Goal: Task Accomplishment & Management: Complete application form

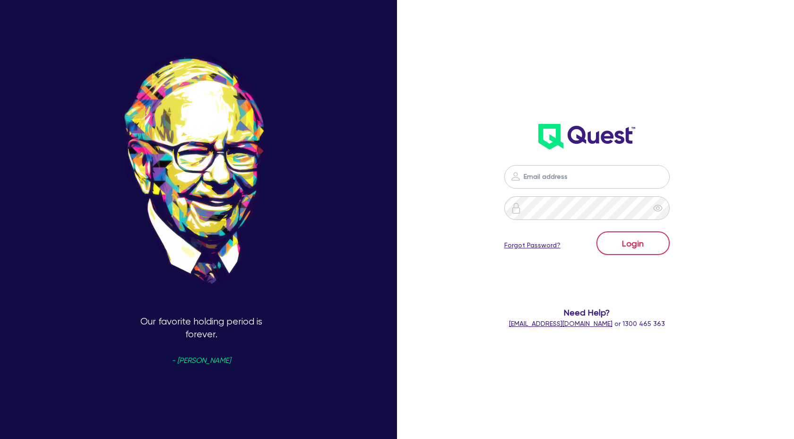
scroll to position [851, 0]
type input "[PERSON_NAME][EMAIL_ADDRESS][DOMAIN_NAME]"
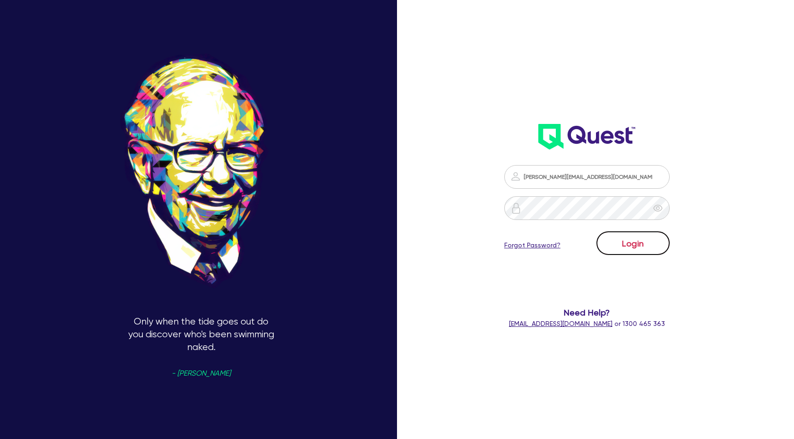
click at [640, 249] on button "Login" at bounding box center [633, 243] width 73 height 24
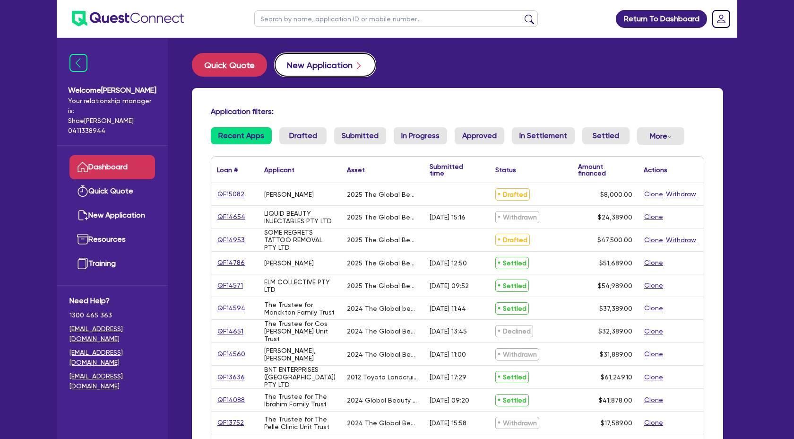
click at [309, 61] on button "New Application" at bounding box center [325, 65] width 101 height 24
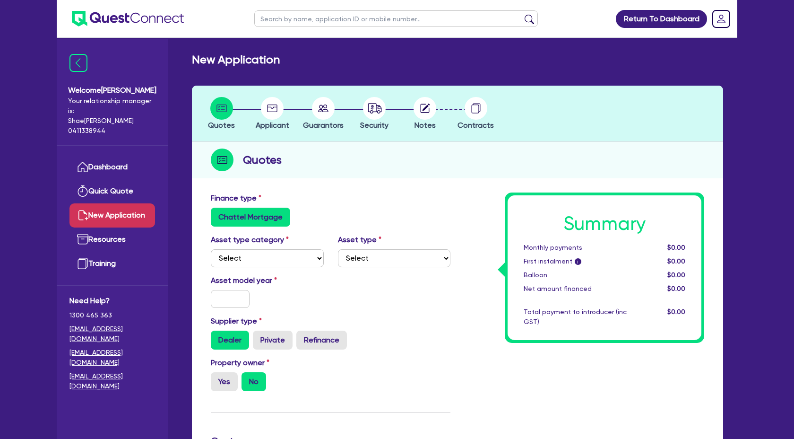
click at [328, 246] on div "Asset type category Select Cars and light trucks Primary assets Secondary asset…" at bounding box center [267, 250] width 127 height 33
click at [316, 256] on select "Select Cars and light trucks Primary assets Secondary assets Tertiary assets" at bounding box center [267, 258] width 113 height 18
select select "TERTIARY_ASSETS"
click at [211, 249] on select "Select Cars and light trucks Primary assets Secondary assets Tertiary assets" at bounding box center [267, 258] width 113 height 18
click at [414, 251] on select "Select Beauty equipment IT equipment IT software Watercraft Other" at bounding box center [394, 258] width 113 height 18
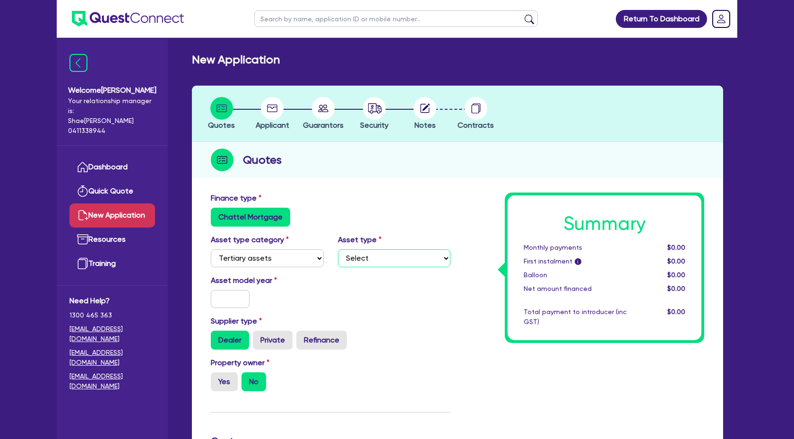
select select "BEAUTY_EQUIPMENT"
click at [338, 249] on select "Select Beauty equipment IT equipment IT software Watercraft Other" at bounding box center [394, 258] width 113 height 18
click at [223, 298] on input "text" at bounding box center [230, 299] width 39 height 18
type input "2025"
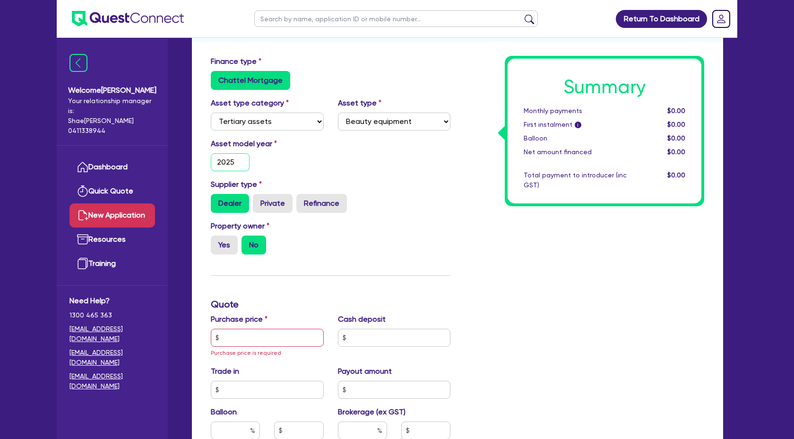
scroll to position [140, 0]
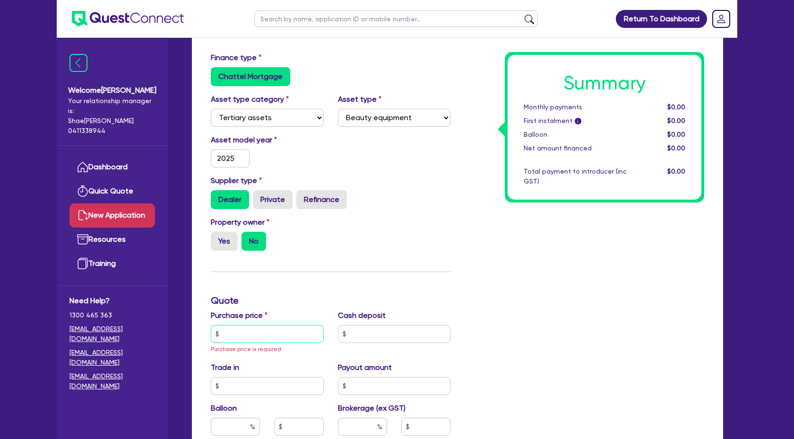
click at [255, 338] on input "text" at bounding box center [267, 334] width 113 height 18
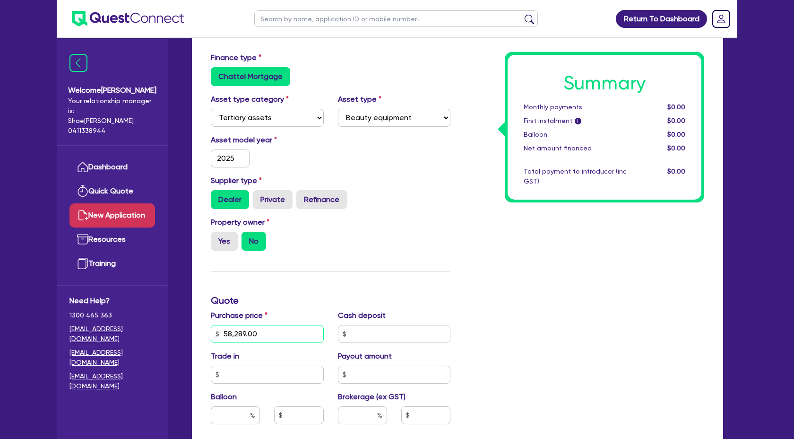
type input "58,289.00"
click at [583, 245] on div "Summary Monthly payments $0.00 First instalment i $0.00 Balloon $0.00 Net amoun…" at bounding box center [585, 333] width 254 height 563
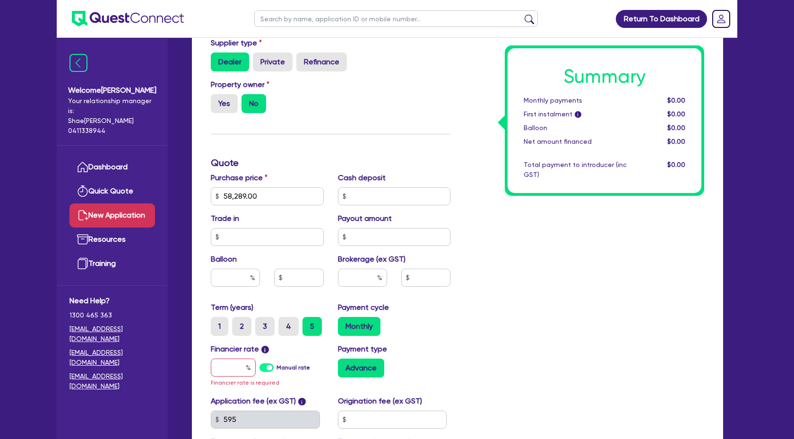
scroll to position [275, 0]
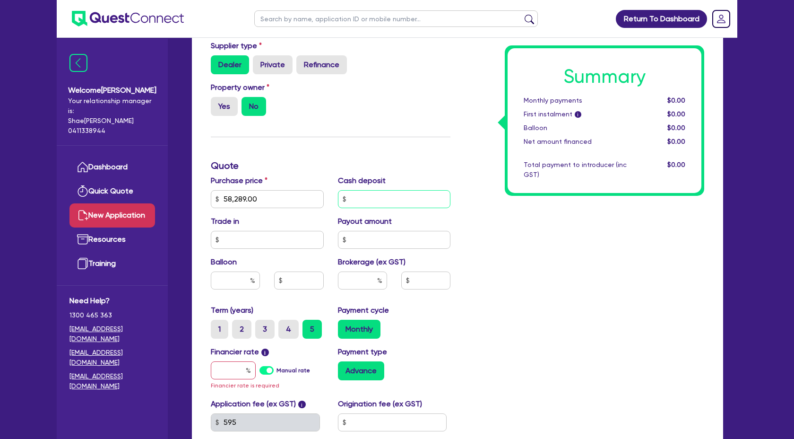
click at [383, 196] on input "text" at bounding box center [394, 199] width 113 height 18
type input "1,000.00"
click at [556, 269] on div "Summary Monthly payments $0.00 First instalment i $0.00 Balloon $0.00 Net amoun…" at bounding box center [585, 198] width 254 height 563
click at [524, 271] on div "Summary Monthly payments $0.00 First instalment i $0.00 Balloon $0.00 Net amoun…" at bounding box center [585, 198] width 254 height 563
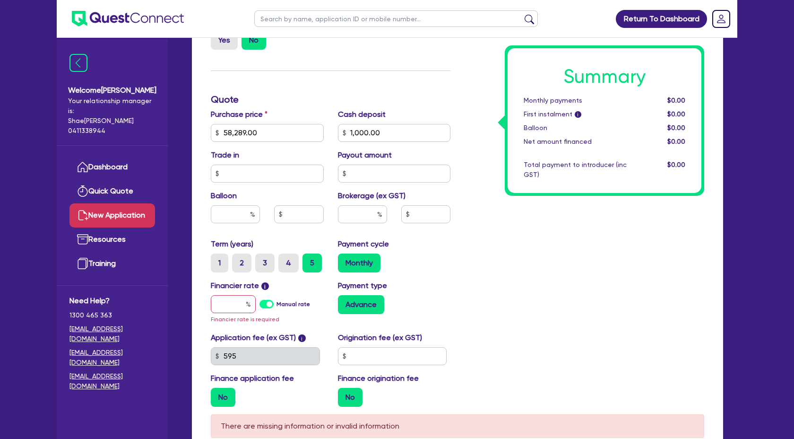
scroll to position [348, 0]
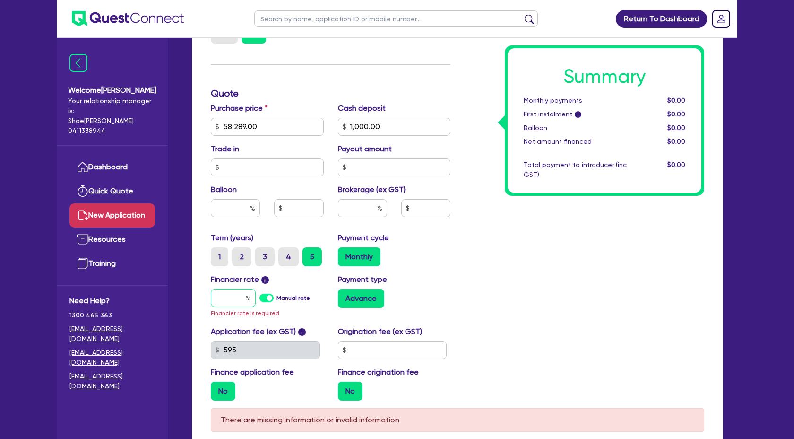
click at [235, 300] on input "text" at bounding box center [233, 298] width 45 height 18
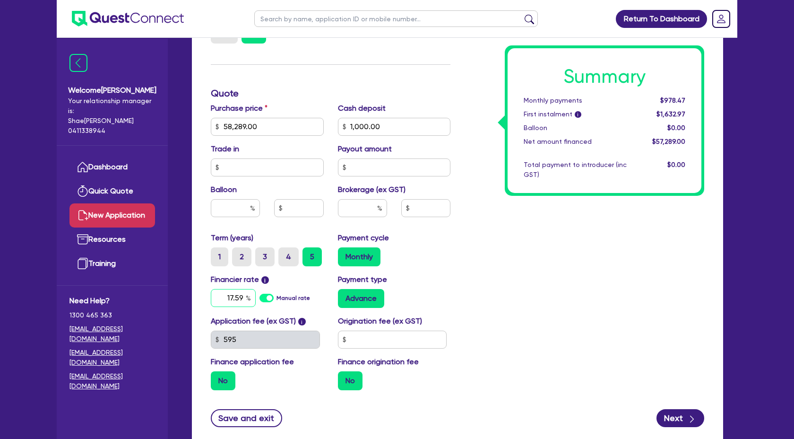
type input "17.59"
click at [488, 290] on div "Summary Monthly payments $978.47 First instalment i $1,632.97 Balloon $0.00 Net…" at bounding box center [585, 121] width 254 height 553
click at [702, 421] on button "Next" at bounding box center [681, 418] width 48 height 18
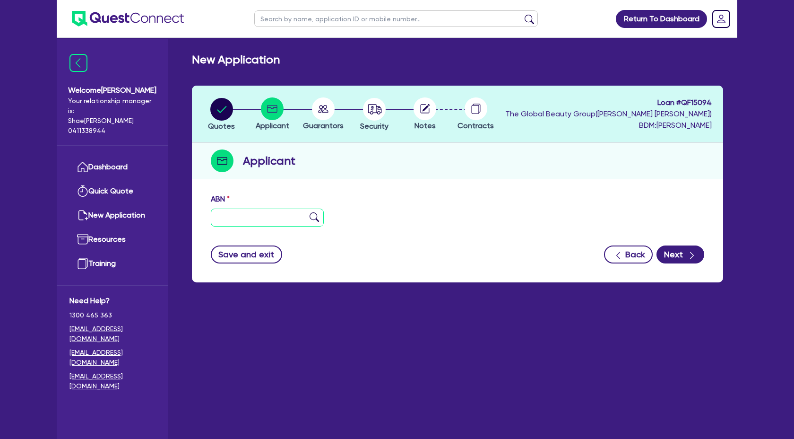
click at [244, 212] on input "text" at bounding box center [267, 218] width 113 height 18
paste input "65 642 432 933"
type input "65 642 432 933"
click at [691, 251] on icon "button" at bounding box center [691, 255] width 9 height 9
type input "WAUSSIE TRADING PTY LTD"
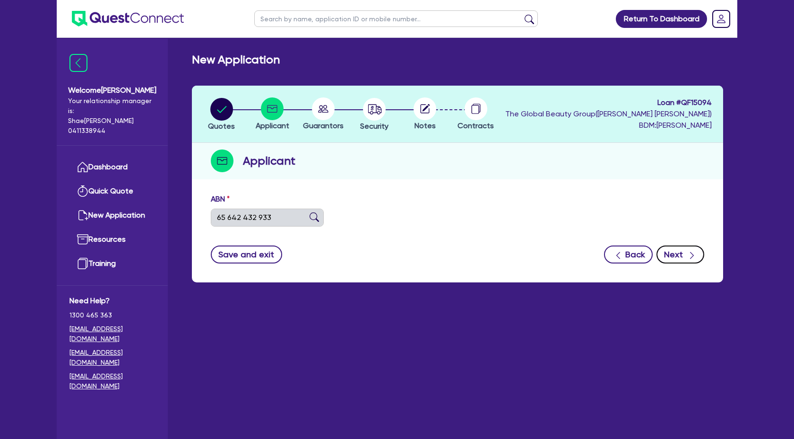
type input "HIS GROOMING WA"
select select "COMPANY"
type input "07/07/2020"
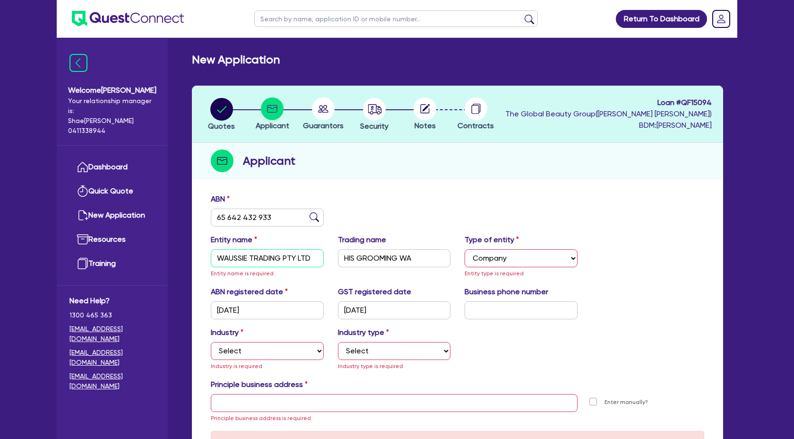
click at [214, 255] on input "WAUSSIE TRADING PTY LTD" at bounding box center [267, 258] width 113 height 18
click at [574, 291] on div "Business phone number" at bounding box center [521, 302] width 127 height 33
click at [635, 259] on div "Entity name WAUSSIE TRADING PTY LTD Entity name is required Trading name HIS GR…" at bounding box center [458, 260] width 508 height 52
click at [218, 255] on input "WAUSSIE TRADING PTY LTD" at bounding box center [267, 258] width 113 height 18
type input "WAUSSIE TRADING PTY LTD"
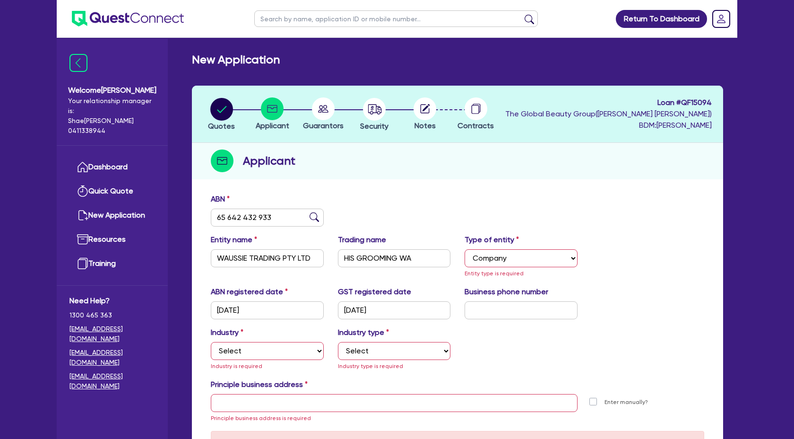
scroll to position [5, 0]
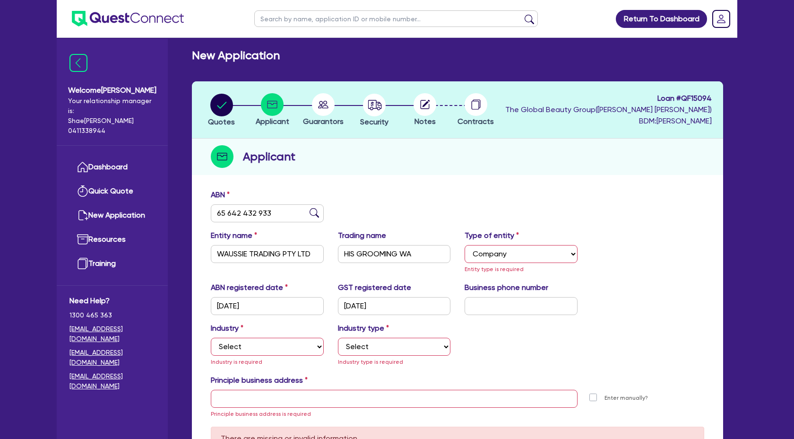
click at [635, 241] on div "Entity name WAUSSIE TRADING PTY LTD Trading name HIS GROOMING WA Type of entity…" at bounding box center [458, 256] width 508 height 52
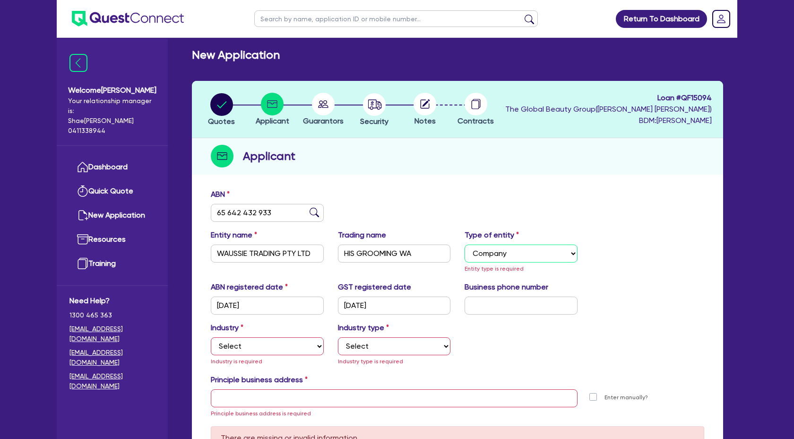
click at [574, 252] on select "Select Sole Trader Company Partnership Trust" at bounding box center [521, 253] width 113 height 18
click at [465, 244] on select "Select Sole Trader Company Partnership Trust" at bounding box center [521, 253] width 113 height 18
click at [660, 250] on div "Entity name WAUSSIE TRADING PTY LTD Trading name HIS GROOMING WA Type of entity…" at bounding box center [458, 255] width 508 height 52
type textarea "2020"
drag, startPoint x: 271, startPoint y: 304, endPoint x: 181, endPoint y: 299, distance: 90.9
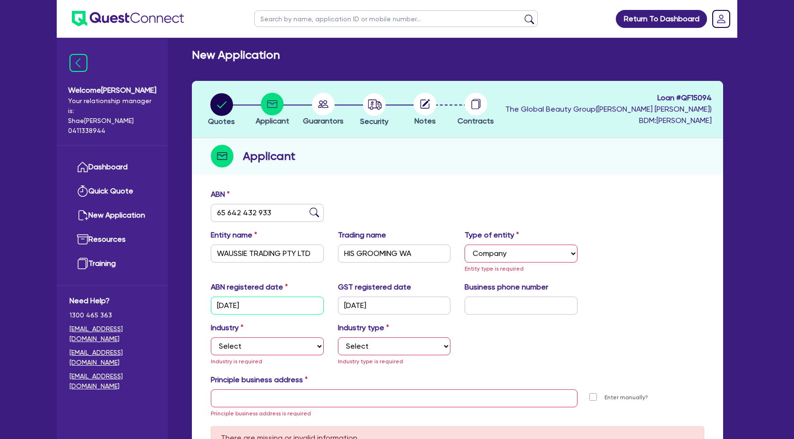
click at [181, 299] on div "New Application Quotes Applicant Guarantors Security Notes Contracts Loan # QF1…" at bounding box center [458, 278] width 560 height 461
paste input "20/20"
type input "0 / /"
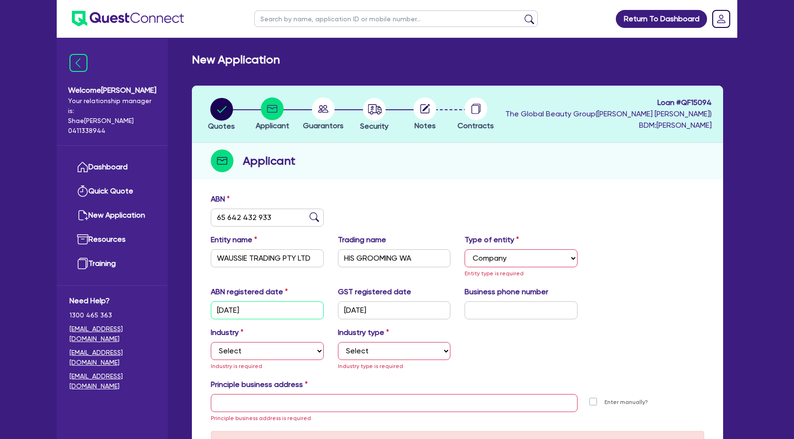
type input "07/07/2020"
click at [509, 314] on input "text" at bounding box center [521, 310] width 113 height 18
click at [560, 256] on select "Select Sole Trader Company Partnership Trust" at bounding box center [521, 258] width 113 height 18
click at [557, 259] on select "Select Sole Trader Company Partnership Trust" at bounding box center [521, 258] width 113 height 18
click at [465, 249] on select "Select Sole Trader Company Partnership Trust" at bounding box center [521, 258] width 113 height 18
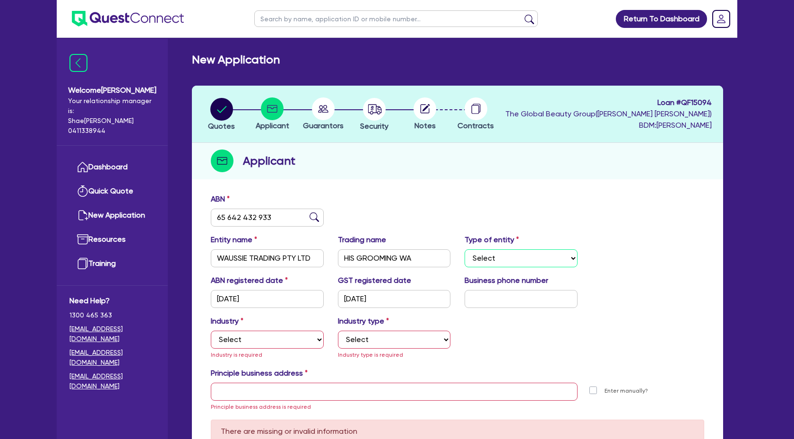
click at [549, 258] on select "Select Sole Trader Company Partnership Trust" at bounding box center [521, 258] width 113 height 18
select select "COMPANY"
click at [465, 249] on select "Select Sole Trader Company Partnership Trust" at bounding box center [521, 258] width 113 height 18
click at [635, 286] on div "ABN registered date 07/07/2020 GST registered date 07/07/2020 Business phone nu…" at bounding box center [458, 295] width 508 height 41
click at [495, 298] on input "text" at bounding box center [521, 299] width 113 height 18
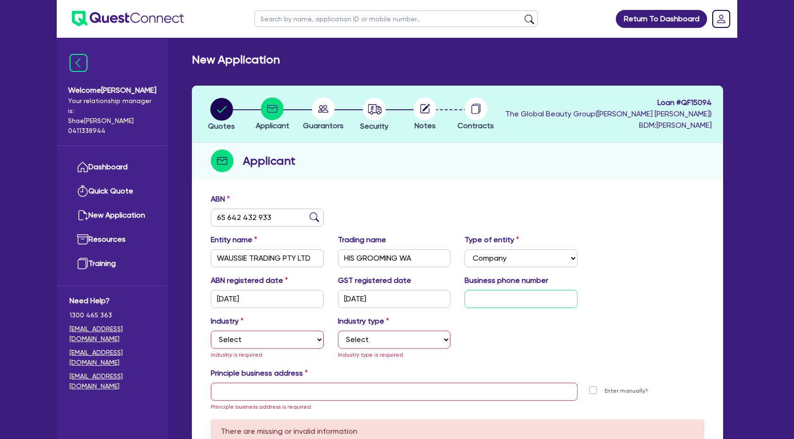
paste input "04 5061 6092"
type input "04 5061 6092"
click at [680, 287] on div "ABN registered date 07/07/2020 GST registered date 07/07/2020 Business phone nu…" at bounding box center [458, 295] width 508 height 41
click at [281, 342] on select "Select Accomodation & Food Services Administrative & Support Services Agricultu…" at bounding box center [267, 340] width 113 height 18
select select "HEALTH_BEAUTY"
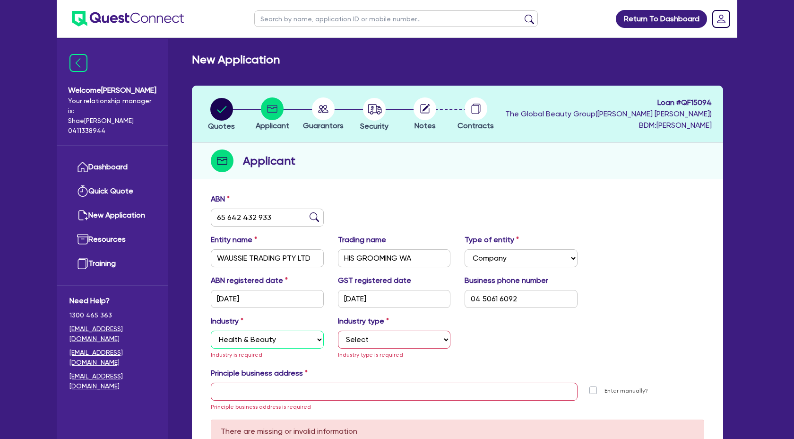
click at [211, 331] on select "Select Accomodation & Food Services Administrative & Support Services Agricultu…" at bounding box center [267, 340] width 113 height 18
click at [383, 340] on select "Select Chiropractic, Osteopathic Services Cosmetics Supplies Day Spas, Health R…" at bounding box center [394, 340] width 113 height 18
select select "OTHER_HEALTH_BEAUTY"
click at [338, 331] on select "Select Chiropractic, Osteopathic Services Cosmetics Supplies Day Spas, Health R…" at bounding box center [394, 340] width 113 height 18
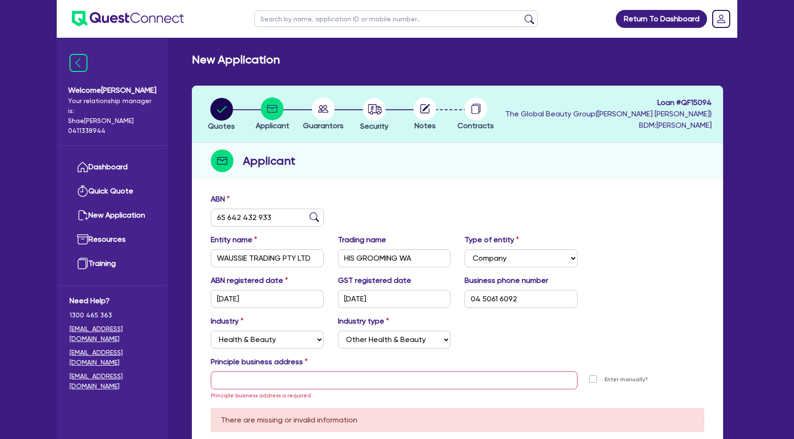
click at [655, 338] on div "Industry Select Accomodation & Food Services Administrative & Support Services …" at bounding box center [458, 335] width 508 height 41
click at [271, 373] on input "text" at bounding box center [394, 380] width 367 height 18
paste input "298 Canning Hwy, Como WA 6152"
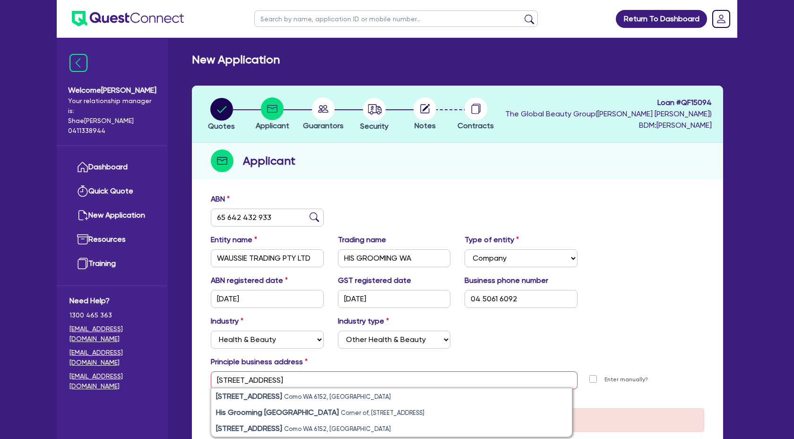
click at [585, 344] on div "Industry Select Accomodation & Food Services Administrative & Support Services …" at bounding box center [458, 335] width 508 height 41
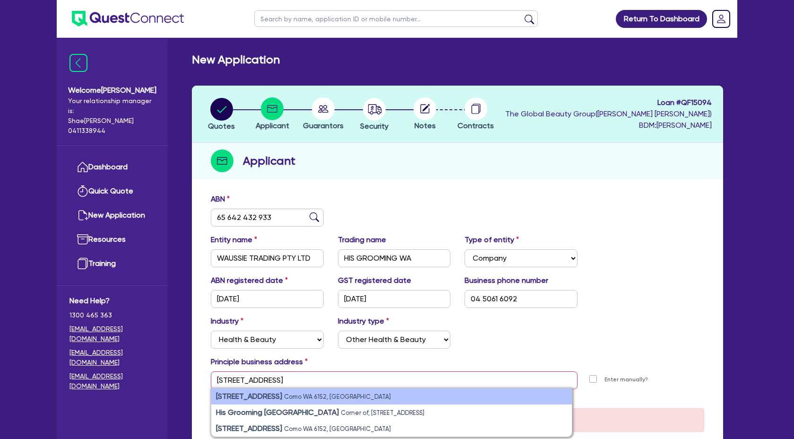
click at [309, 394] on small "Como WA 6152, Australia" at bounding box center [337, 396] width 107 height 7
type input "298 Canning Hwy Como WA 6152"
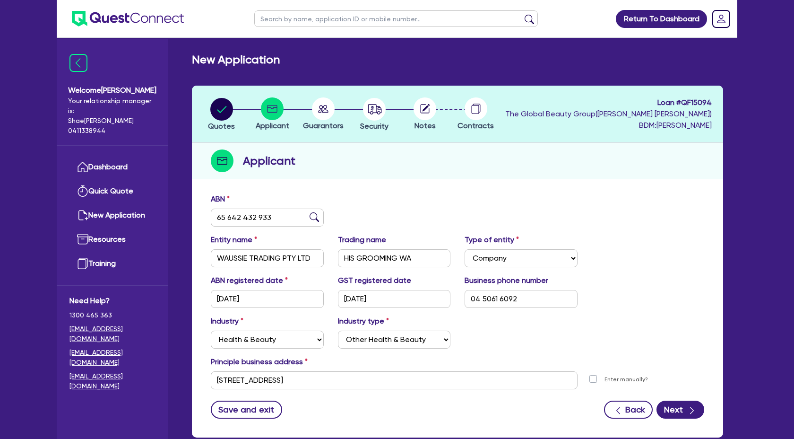
click at [609, 328] on div "Industry Select Accomodation & Food Services Administrative & Support Services …" at bounding box center [458, 335] width 508 height 41
click at [682, 410] on button "Next" at bounding box center [681, 409] width 48 height 18
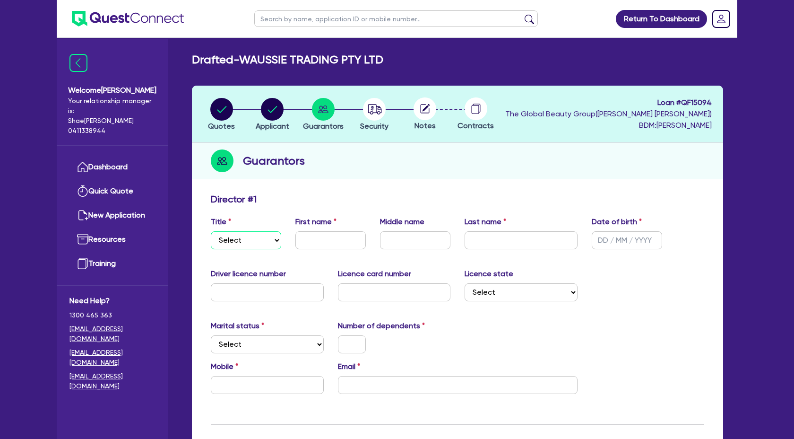
click at [244, 236] on select "Select Mr Mrs Ms Miss Dr" at bounding box center [246, 240] width 70 height 18
select select "MS"
click at [211, 231] on select "Select Mr Mrs Ms Miss Dr" at bounding box center [246, 240] width 70 height 18
click at [326, 240] on input "text" at bounding box center [331, 240] width 70 height 18
type input "Sabra"
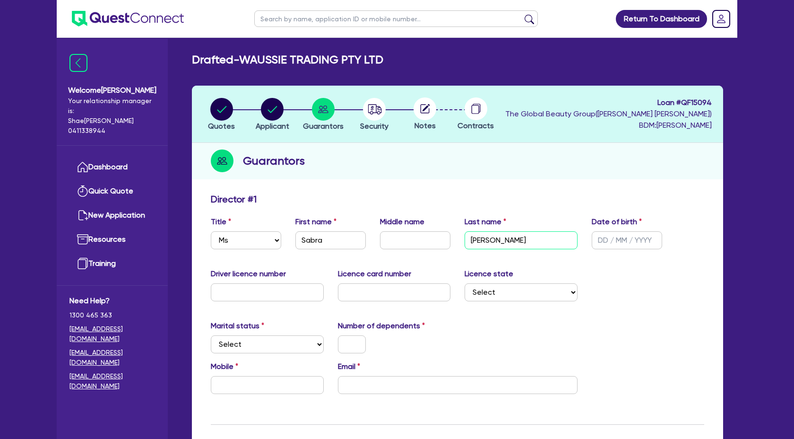
type input "Syed"
click at [603, 242] on input "text" at bounding box center [627, 240] width 70 height 18
type input "13/06/1970"
click at [250, 293] on input "text" at bounding box center [267, 292] width 113 height 18
type input "6159786"
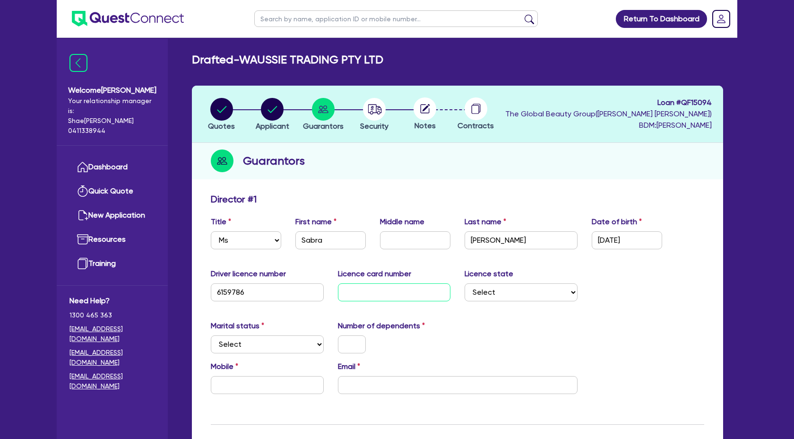
click at [364, 292] on input "text" at bounding box center [394, 292] width 113 height 18
type input "L044506582"
click at [543, 285] on select "Select NSW VIC QLD TAS ACT SA NT WA" at bounding box center [521, 292] width 113 height 18
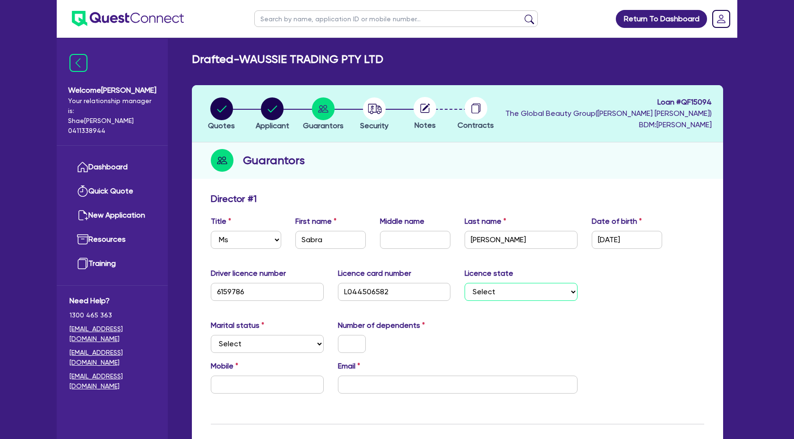
select select "WA"
click at [465, 283] on select "Select NSW VIC QLD TAS ACT SA NT WA" at bounding box center [521, 292] width 113 height 18
click at [286, 345] on select "Select Single Married De Facto / Partner" at bounding box center [267, 344] width 113 height 18
click at [305, 346] on select "Select Single Married De Facto / Partner" at bounding box center [267, 344] width 113 height 18
select select "SINGLE"
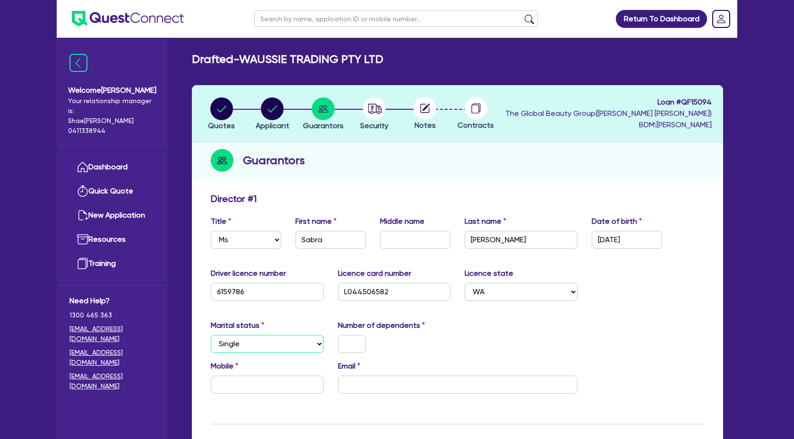
click at [211, 335] on select "Select Single Married De Facto / Partner" at bounding box center [267, 344] width 113 height 18
click at [351, 351] on input "text" at bounding box center [352, 344] width 28 height 18
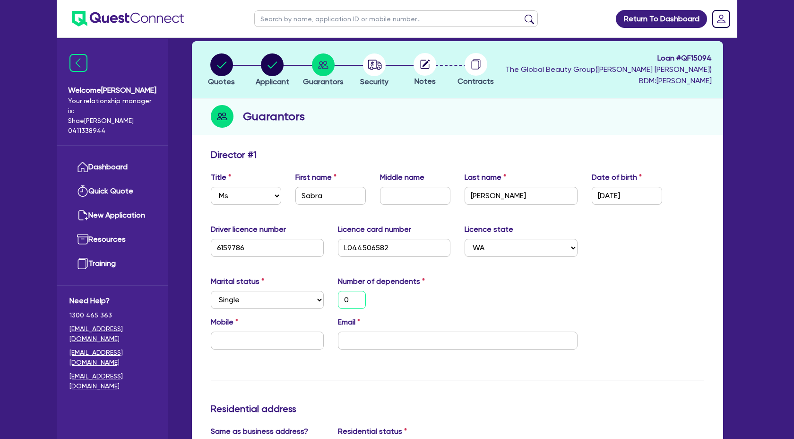
scroll to position [48, 0]
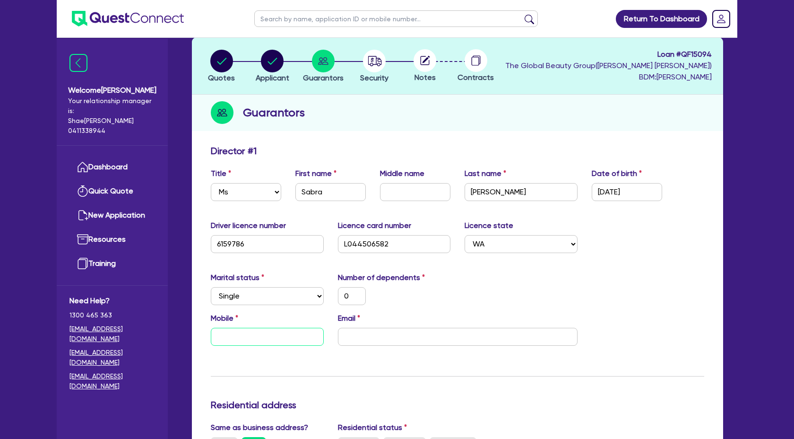
click at [254, 333] on input "text" at bounding box center [267, 337] width 113 height 18
paste input "0450 616 092"
type input "0"
type input "0450 616 092"
click at [374, 332] on input "email" at bounding box center [458, 337] width 240 height 18
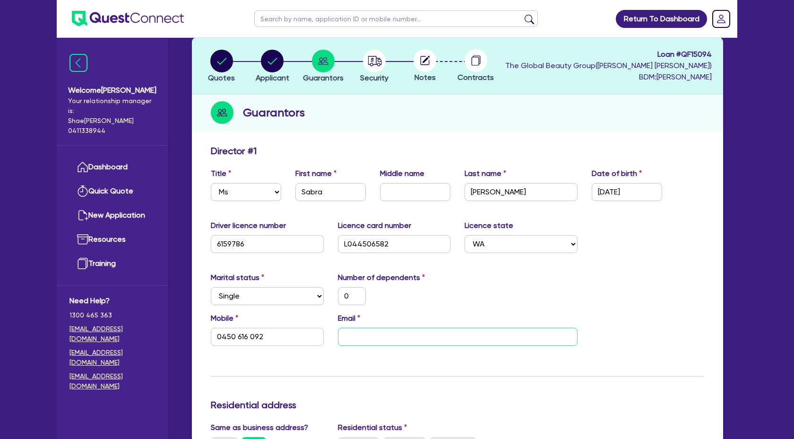
paste input "sabra@hisgrooming.au"
type input "0"
type input "0450 616 092"
type input "sabra@hisgrooming.au"
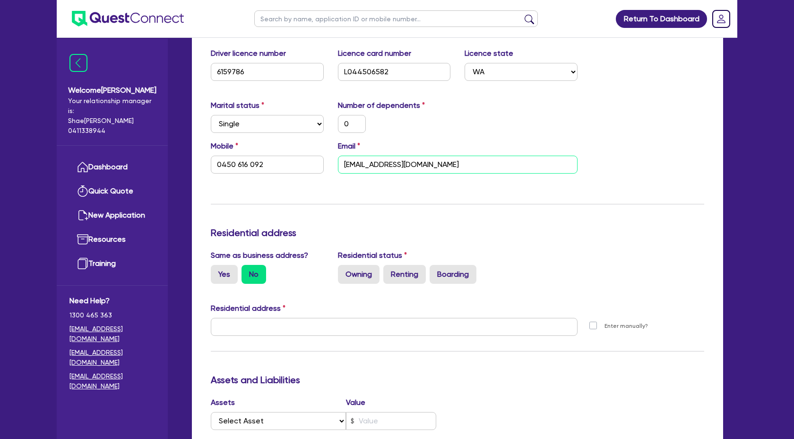
scroll to position [223, 0]
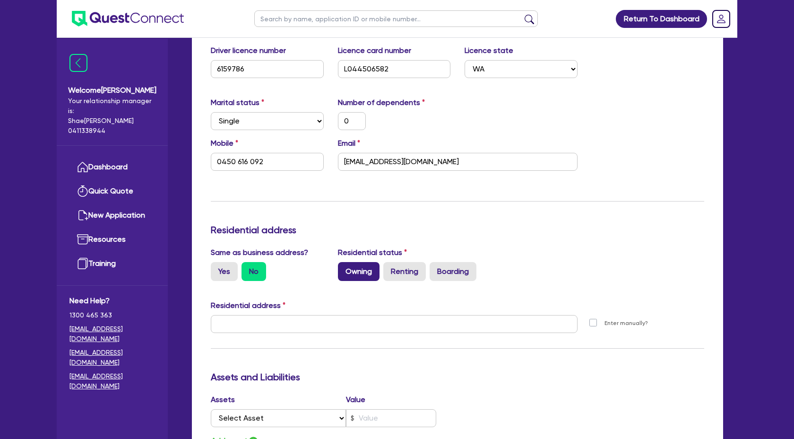
click at [351, 277] on label "Owning" at bounding box center [359, 271] width 42 height 19
click at [344, 268] on input "Owning" at bounding box center [341, 265] width 6 height 6
radio input "true"
type input "0"
type input "0450 616 092"
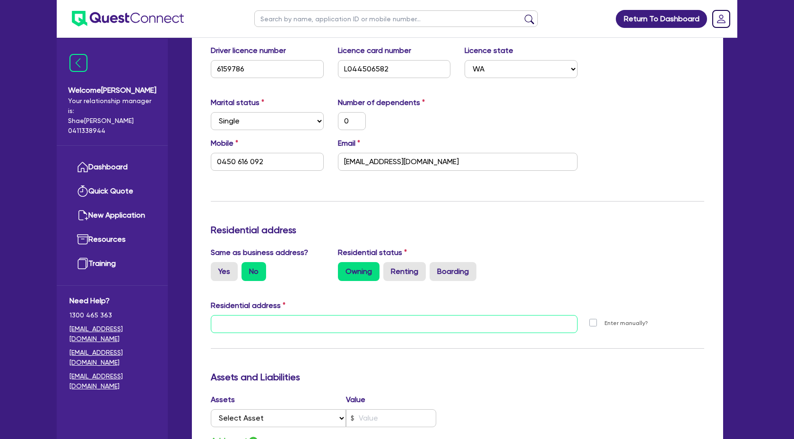
click at [270, 326] on input "text" at bounding box center [394, 324] width 367 height 18
paste input "2 Messina Way Yangebup WA 6164"
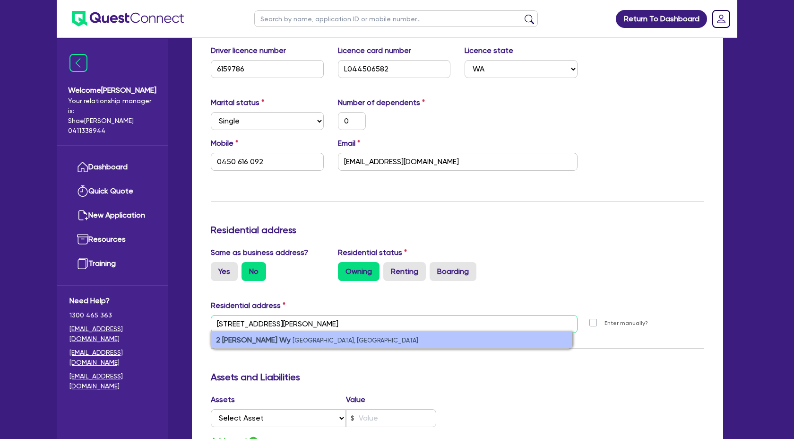
type input "2 Messina Way Yangebup WA 6164"
click at [293, 338] on small "Yangebup WA 6164, Australia" at bounding box center [356, 340] width 126 height 7
type input "0"
type input "0450 616 092"
type input "2 Messina Wy Yangebup WA 6164"
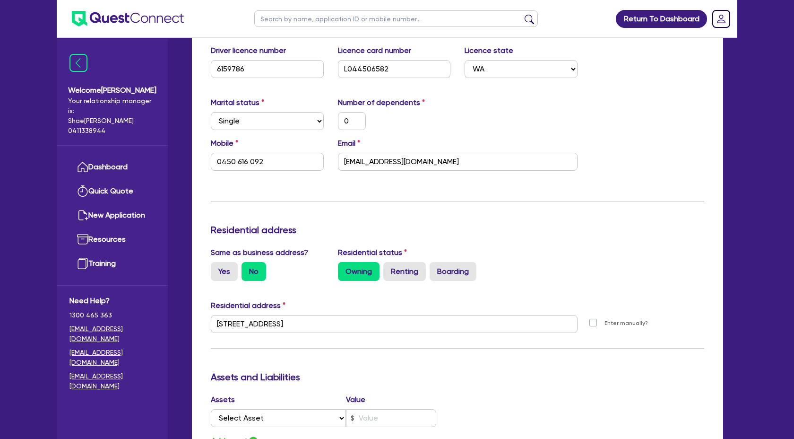
click at [623, 382] on h3 "Assets and Liabilities" at bounding box center [458, 376] width 494 height 11
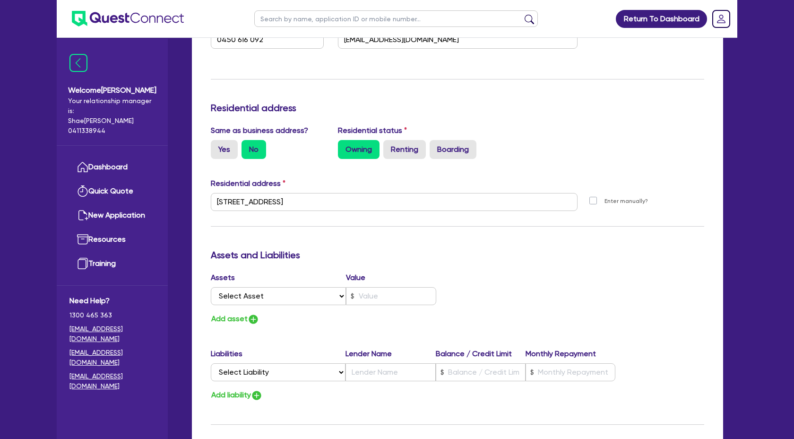
scroll to position [346, 0]
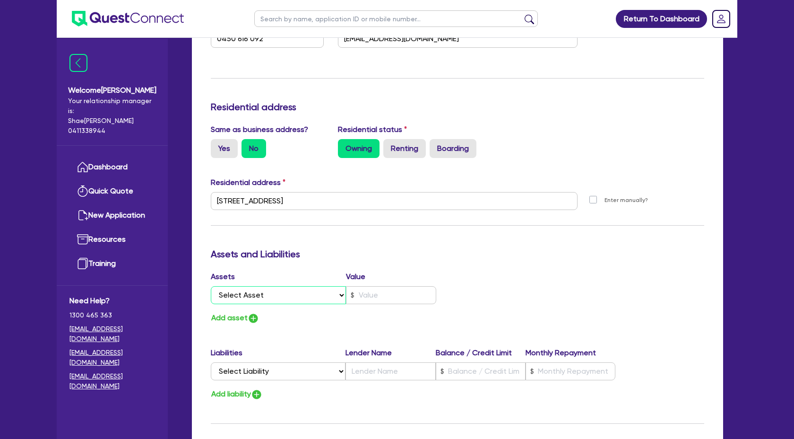
click at [343, 298] on select "Select Asset Cash Property Investment property Vehicle Truck Trailer Equipment …" at bounding box center [278, 295] width 135 height 18
select select "CASH"
click at [211, 286] on select "Select Asset Cash Property Investment property Vehicle Truck Trailer Equipment …" at bounding box center [278, 295] width 135 height 18
type input "0"
type input "0450 616 092"
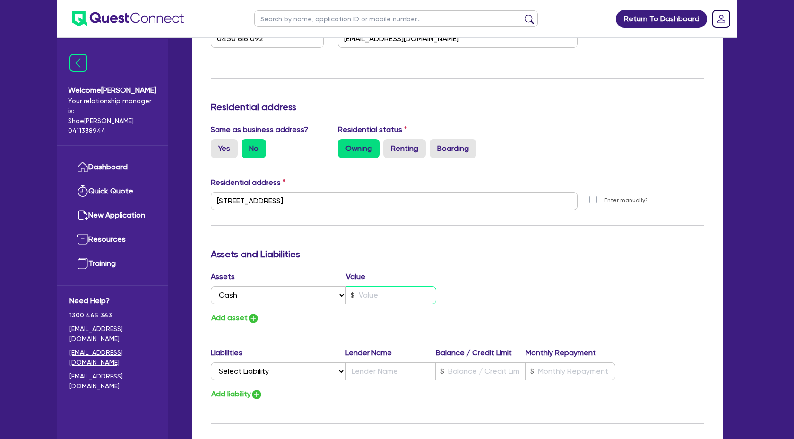
click at [367, 294] on input "text" at bounding box center [391, 295] width 90 height 18
type input "0"
type input "0450 616 092"
type input "4"
type input "0"
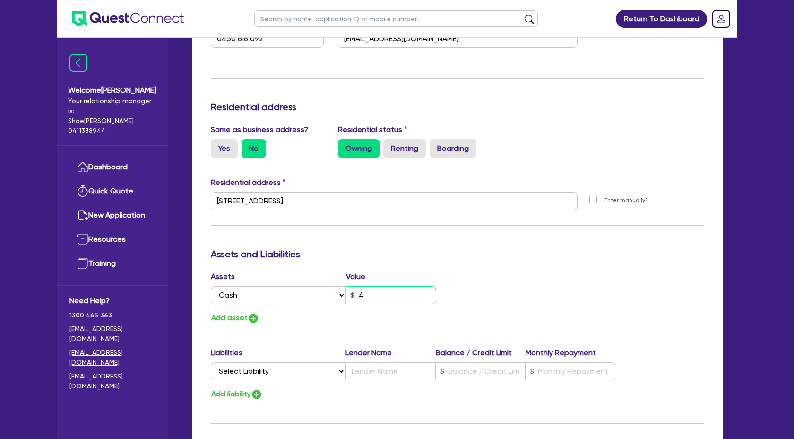
type input "0450 616 092"
type input "44"
type input "0"
type input "0450 616 092"
type input "440"
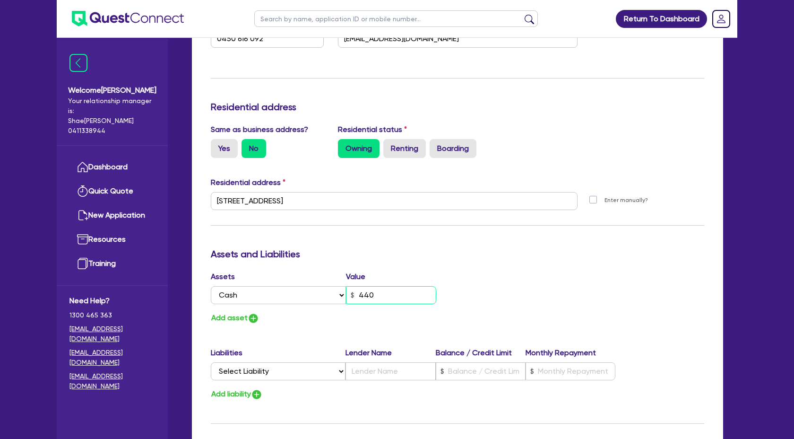
type input "0"
type input "0450 616 092"
type input "4,400"
type input "0"
type input "0450 616 092"
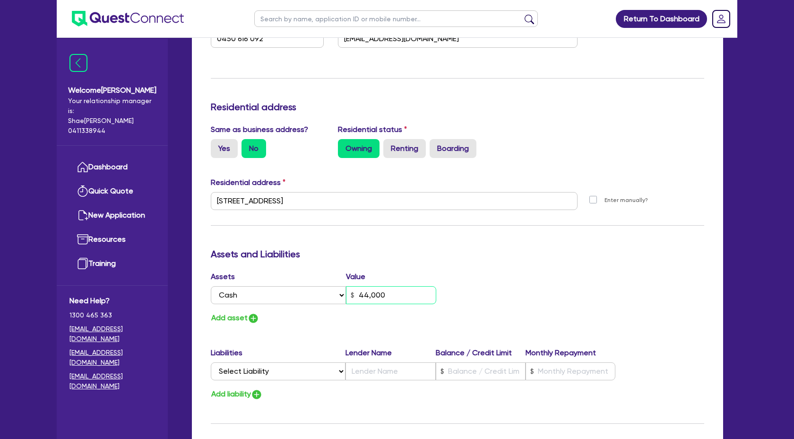
type input "44,000"
type input "0"
type input "0450 616 092"
type input "4,400"
type input "0"
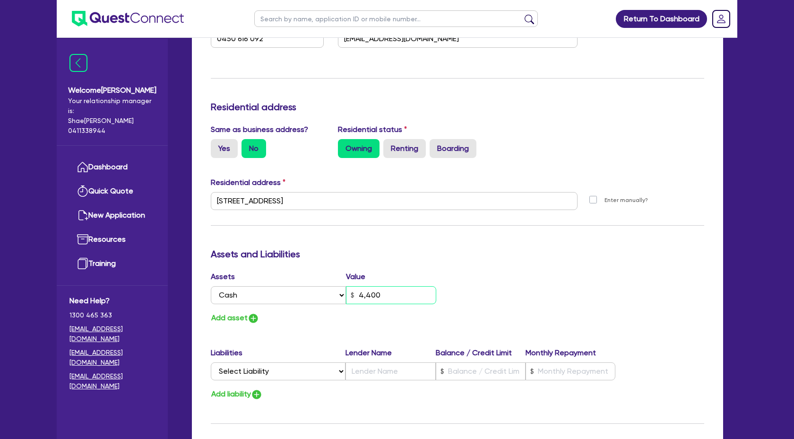
type input "0450 616 092"
type input "4,400."
type input "0"
type input "0450 616 092"
type input "4,400.0"
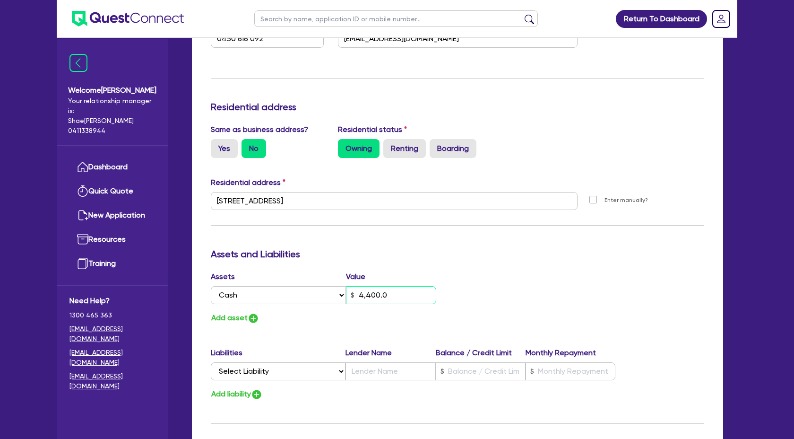
type input "0"
type input "0450 616 092"
type input "4,400.00"
type input "0"
type input "0450 616 092"
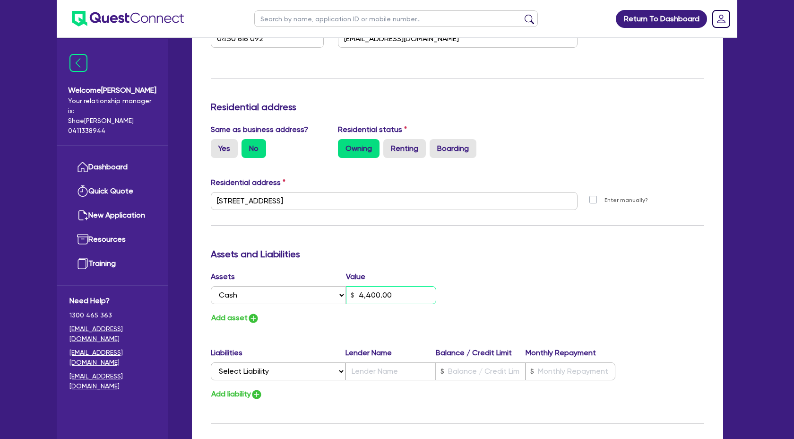
type input "440,000"
type input "0"
type input "0450 616 092"
type input "4,400,000"
type input "0"
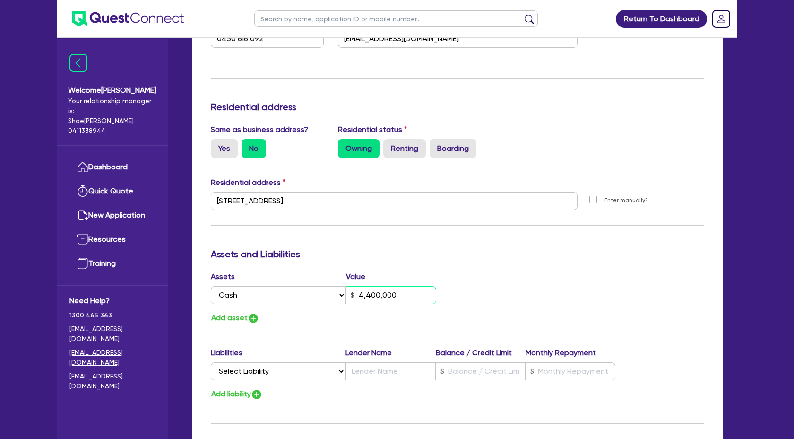
type input "0450 616 092"
type input "44,000,000"
type input "0"
type input "0450 616 092"
type input "4,400,000"
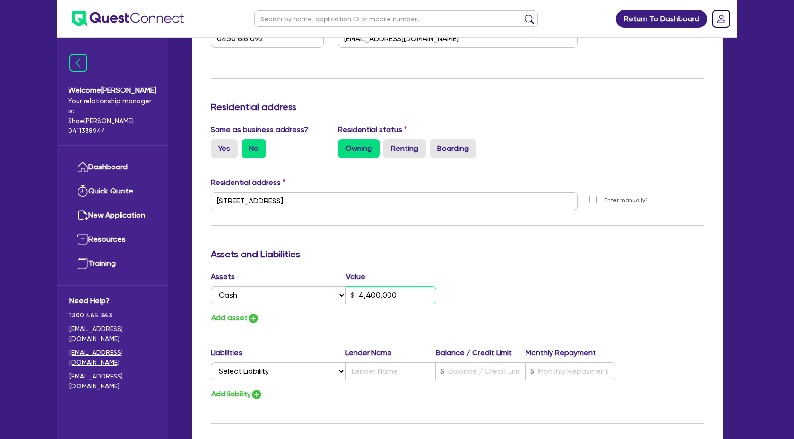
type input "0"
type input "0450 616 092"
type input "440,000"
type input "0"
type input "0450 616 092"
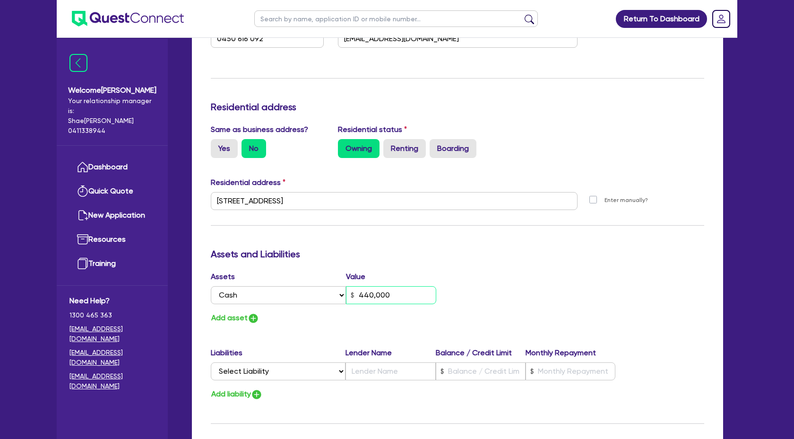
type input "44,000"
type input "0"
type input "0450 616 092"
type input "4,400"
type input "0"
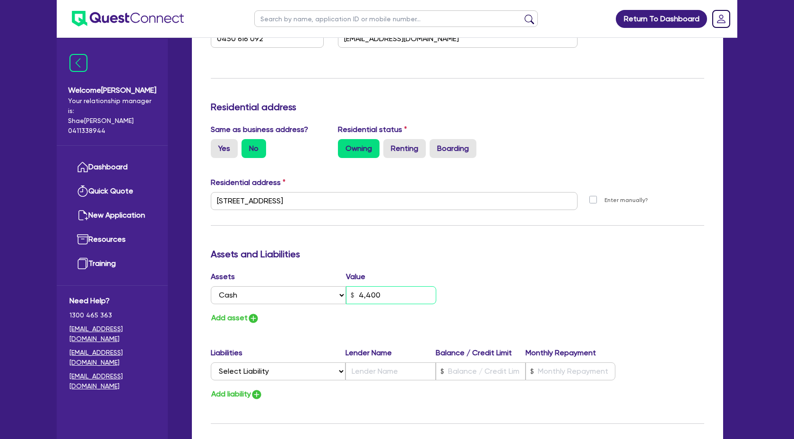
type input "0450 616 092"
type input "400"
type input "0"
type input "0450 616 092"
type input "4,400"
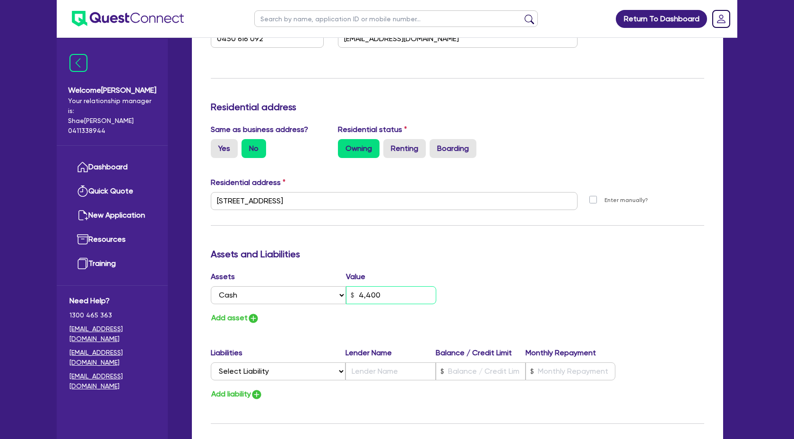
type input "0"
type input "0450 616 092"
type input "44,000"
type input "0"
type input "0450 616 092"
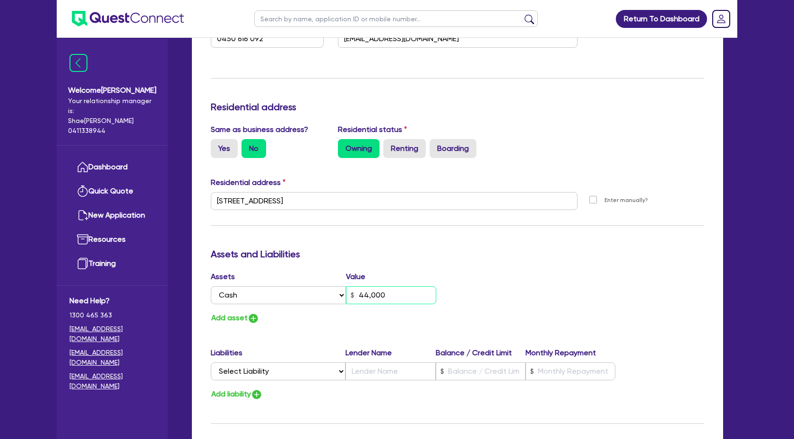
type input "440,000"
type input "0"
type input "0450 616 092"
type input "4,400,000"
type input "0"
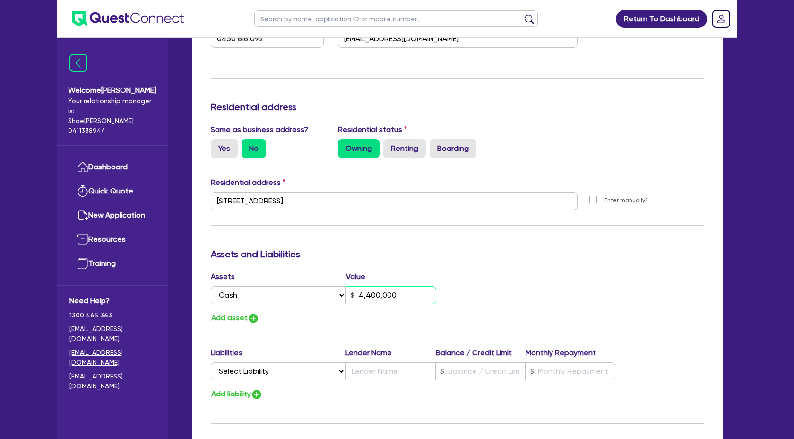
type input "0450 616 092"
type input "44,000,000"
type input "0"
type input "0450 616 092"
type input "4,400,000"
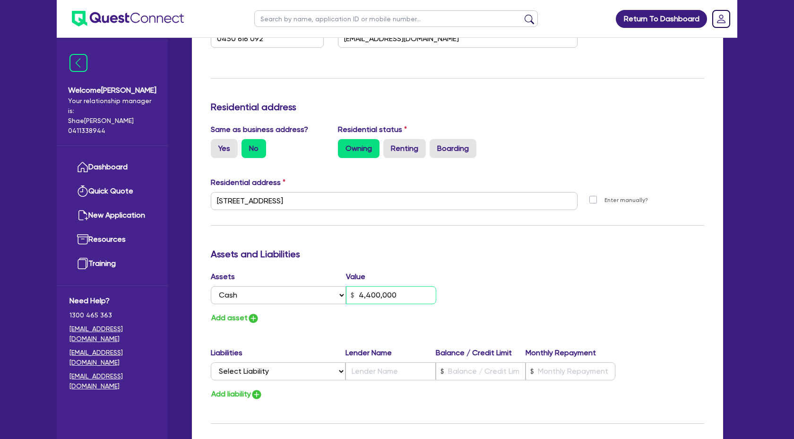
scroll to position [346, 0]
drag, startPoint x: 415, startPoint y: 294, endPoint x: 319, endPoint y: 285, distance: 95.9
click at [319, 285] on div "Assets Value Select Asset Cash Property Investment property Vehicle Truck Trail…" at bounding box center [331, 289] width 254 height 37
type input "0"
type input "0450 616 092"
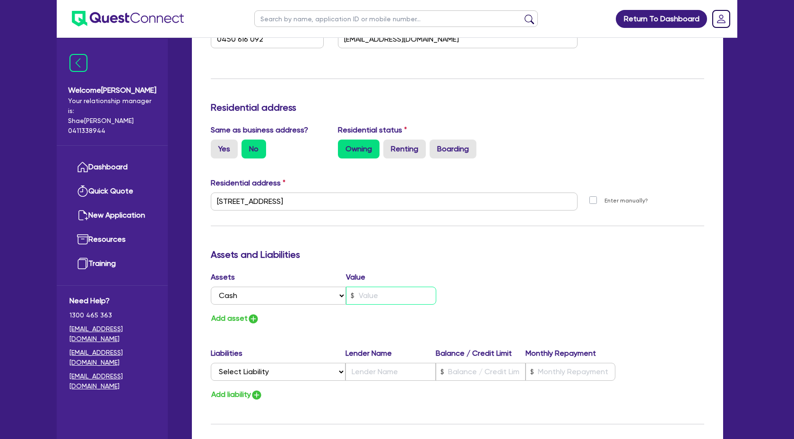
type input "0"
type input "0450 616 092"
type input "4"
type input "0"
type input "0450 616 092"
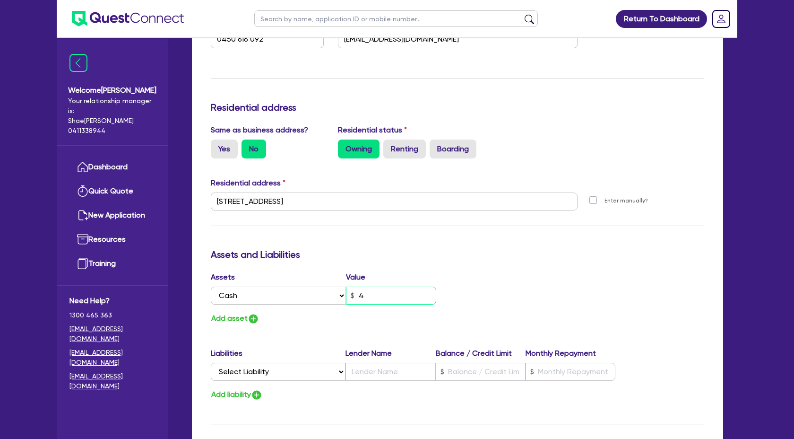
type input "44"
type input "0"
type input "0450 616 092"
type input "440"
type input "0"
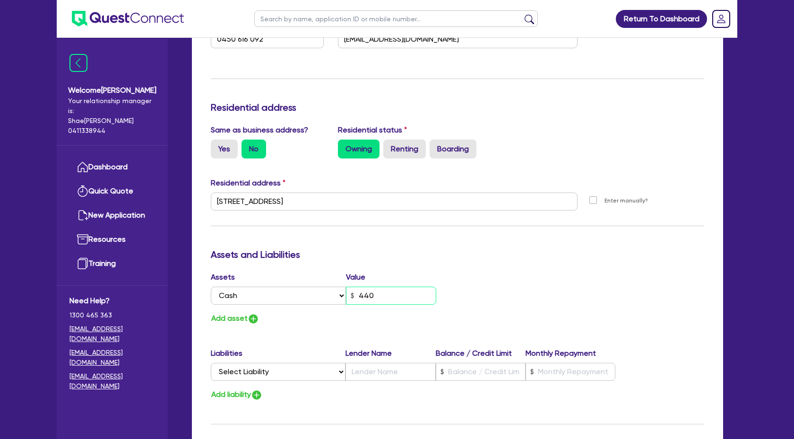
type input "0450 616 092"
type input "4,400"
type input "0"
type input "0450 616 092"
type input "44,000"
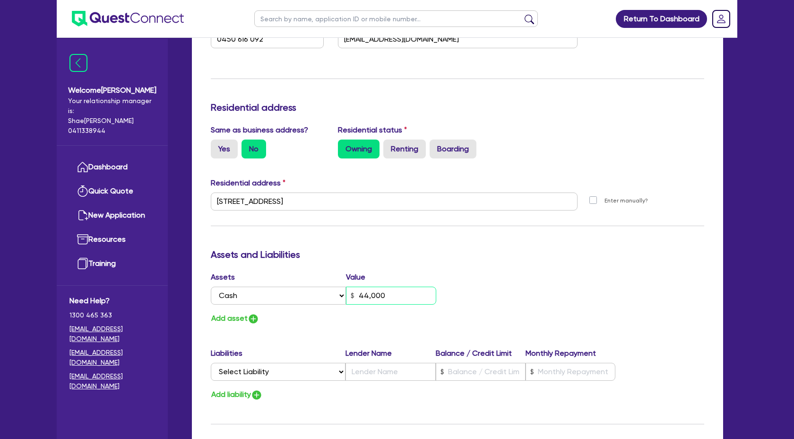
type input "0"
type input "0450 616 092"
type input "44,000."
type input "0"
type input "0450 616 092"
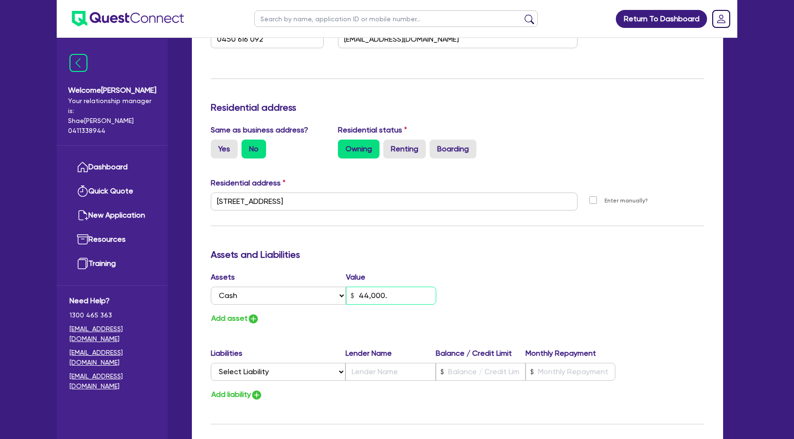
type input "44,000.0"
type input "0"
type input "0450 616 092"
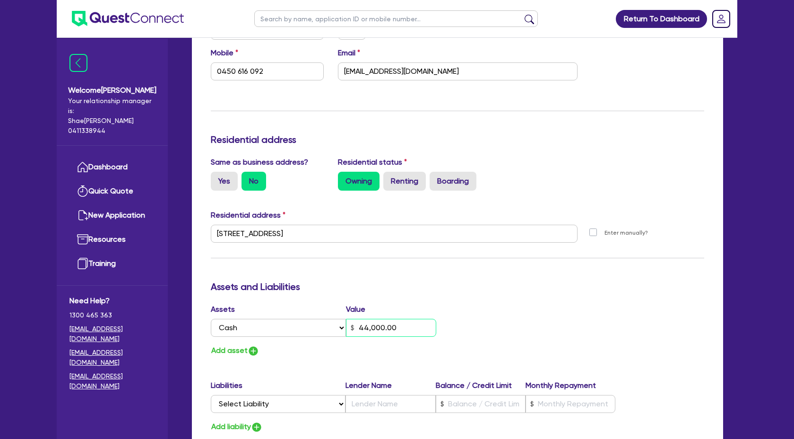
type input "44,000.00"
click at [592, 307] on div "Assets Value Select Asset Cash Property Investment property Vehicle Truck Trail…" at bounding box center [458, 329] width 508 height 53
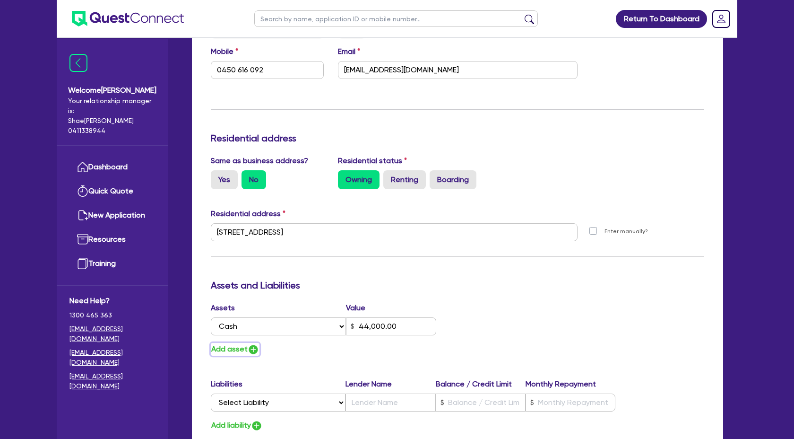
click at [247, 352] on button "Add asset" at bounding box center [235, 349] width 49 height 13
type input "0"
type input "0450 616 092"
type input "44,000.00"
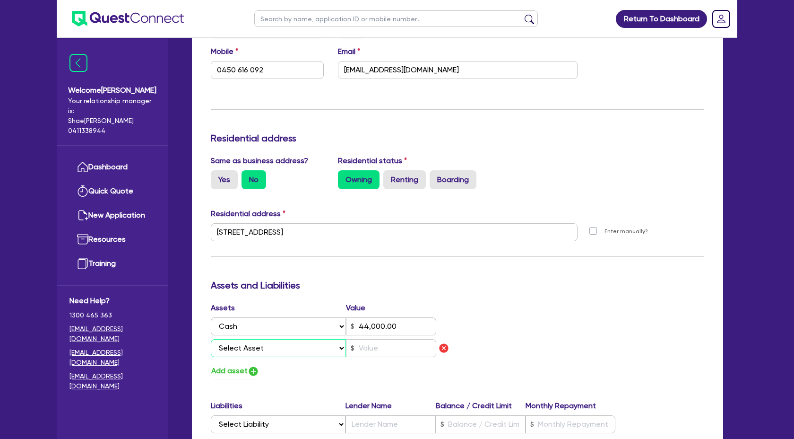
click at [340, 349] on select "Select Asset Cash Property Investment property Vehicle Truck Trailer Equipment …" at bounding box center [278, 348] width 135 height 18
select select "OTHER"
click at [211, 339] on select "Select Asset Cash Property Investment property Vehicle Truck Trailer Equipment …" at bounding box center [278, 348] width 135 height 18
type input "0"
type input "0450 616 092"
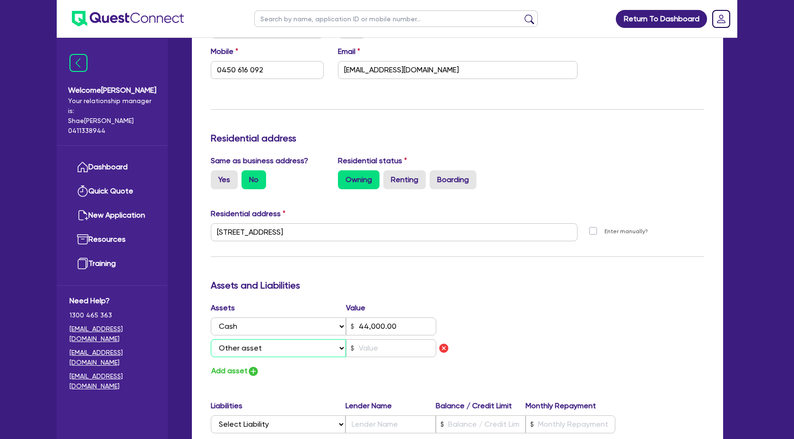
type input "44,000.00"
click at [369, 353] on input "text" at bounding box center [391, 348] width 90 height 18
type input "0"
type input "0450 616 092"
type input "44,000.00"
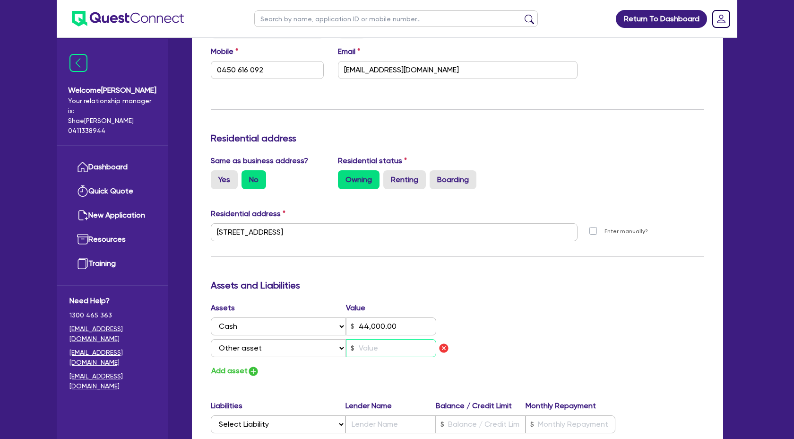
type input "6"
type input "0"
type input "0450 616 092"
type input "44,000.00"
type input "60"
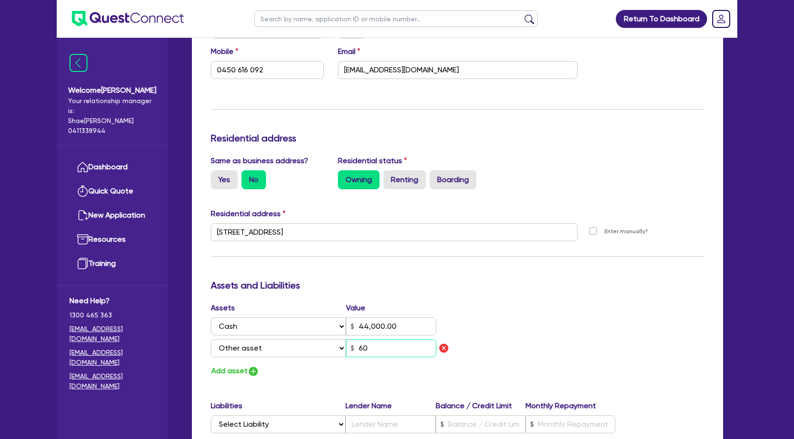
type input "0"
type input "0450 616 092"
type input "44,000.00"
type input "600"
type input "0"
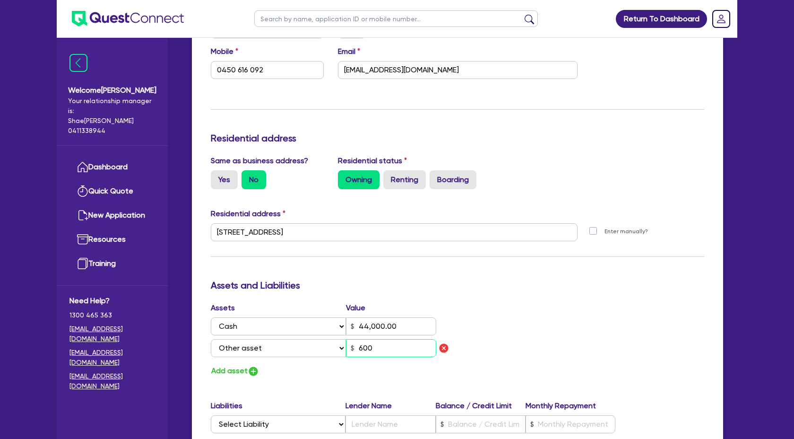
type input "0450 616 092"
type input "44,000.00"
type input "6,000"
type input "0"
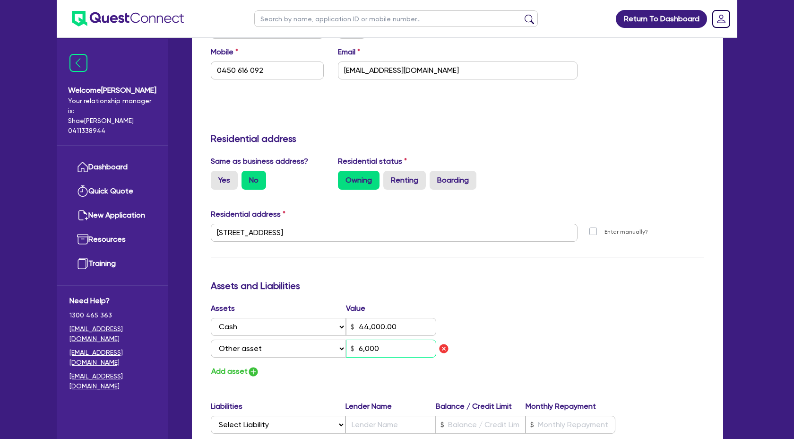
type input "0450 616 092"
type input "44,000.00"
type input "6,000."
type input "0"
type input "0450 616 092"
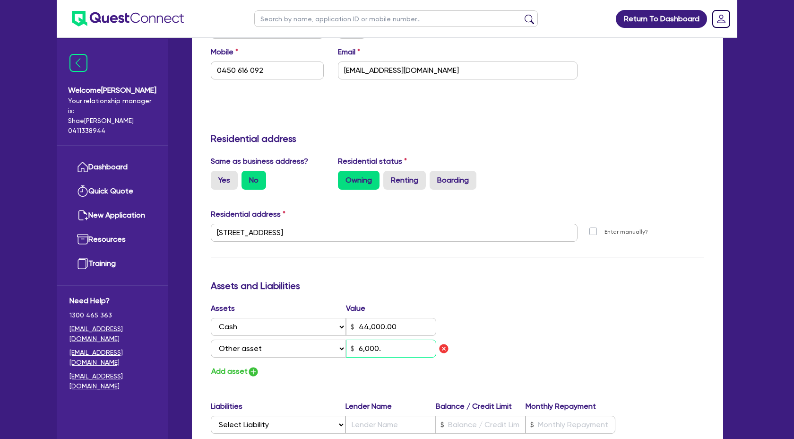
type input "44,000.00"
type input "6,000.0"
type input "0"
type input "0450 616 092"
type input "44,000.00"
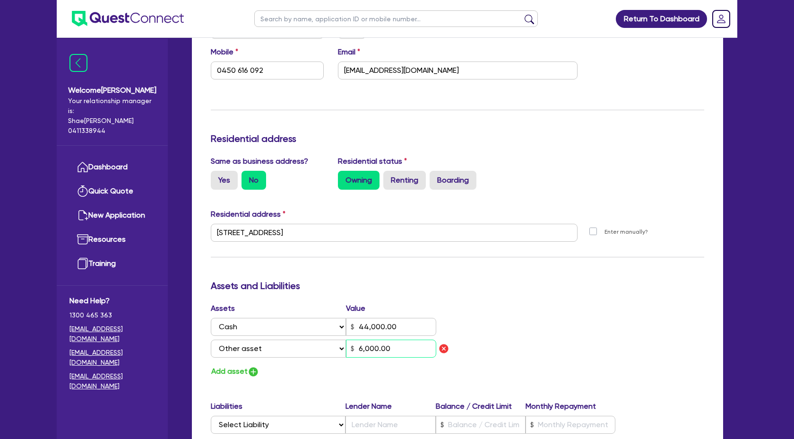
type input "6,000.00"
click at [252, 373] on img "button" at bounding box center [253, 371] width 11 height 11
type input "0"
type input "0450 616 092"
type input "44,000.00"
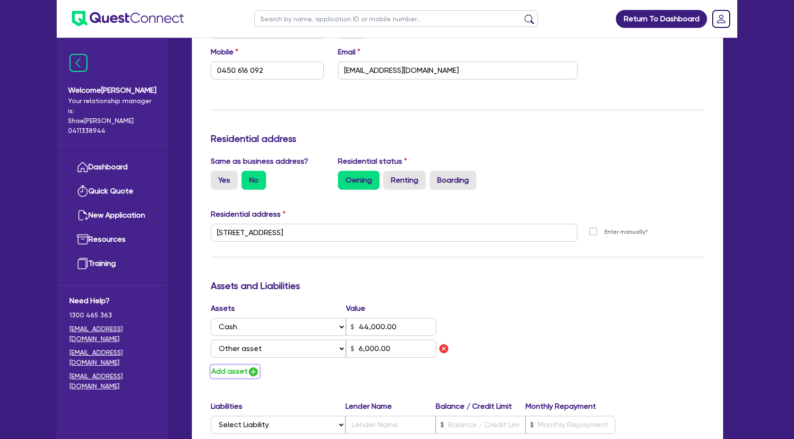
type input "6,000.00"
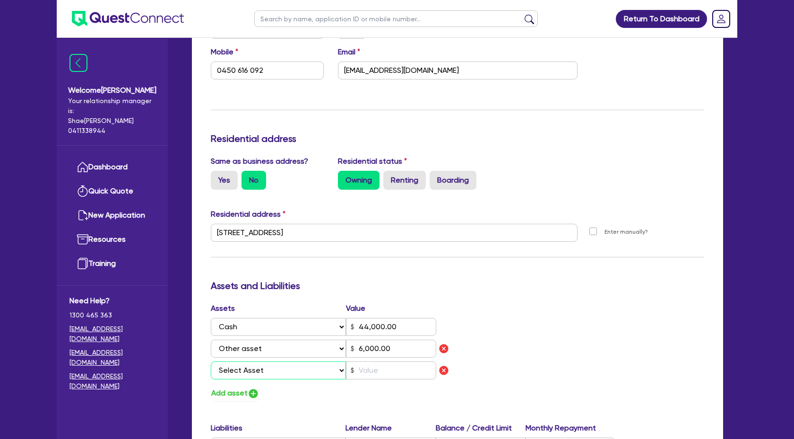
click at [295, 374] on select "Select Asset Cash Property Investment property Vehicle Truck Trailer Equipment …" at bounding box center [278, 370] width 135 height 18
select select "HOUSEHOLD_PERSONAL"
click at [211, 361] on select "Select Asset Cash Property Investment property Vehicle Truck Trailer Equipment …" at bounding box center [278, 370] width 135 height 18
type input "0"
type input "0450 616 092"
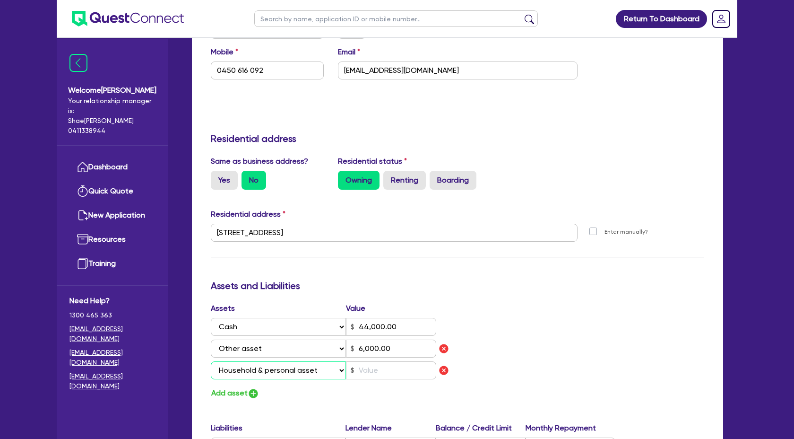
type input "44,000.00"
type input "6,000.00"
click at [372, 373] on input "text" at bounding box center [391, 370] width 90 height 18
type input "0"
type input "0450 616 092"
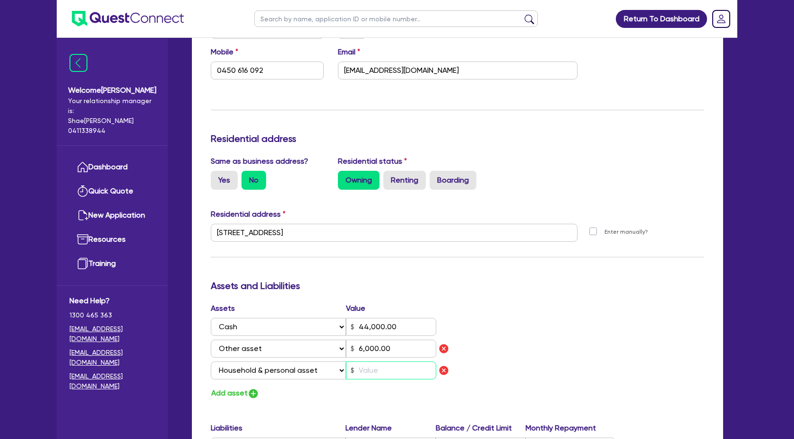
type input "44,000.00"
type input "6,000.00"
type input "7"
type input "0"
type input "0450 616 092"
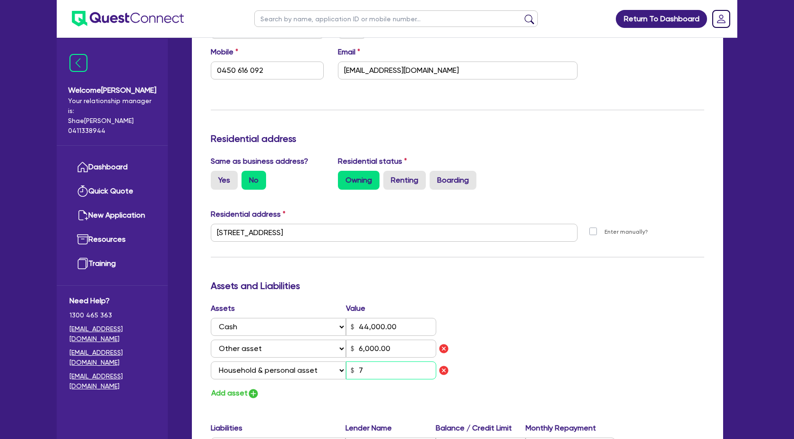
type input "44,000.00"
type input "6,000.00"
type input "70"
type input "0"
type input "0450 616 092"
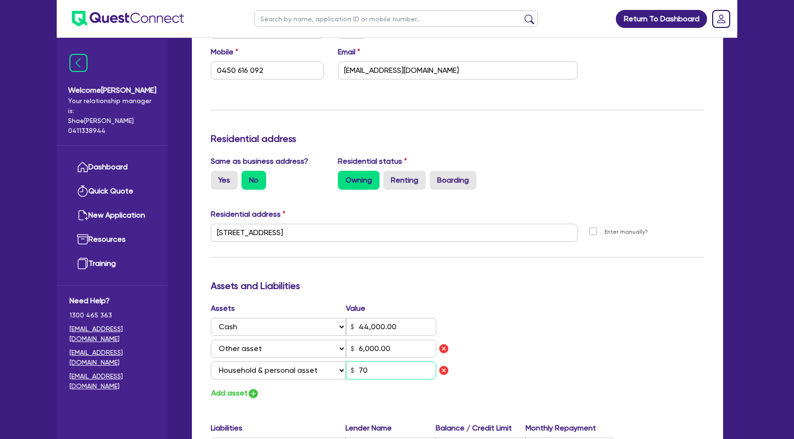
type input "44,000.00"
type input "6,000.00"
type input "700"
click at [631, 352] on div "Assets Value Select Asset Cash Property Investment property Vehicle Truck Trail…" at bounding box center [458, 351] width 508 height 97
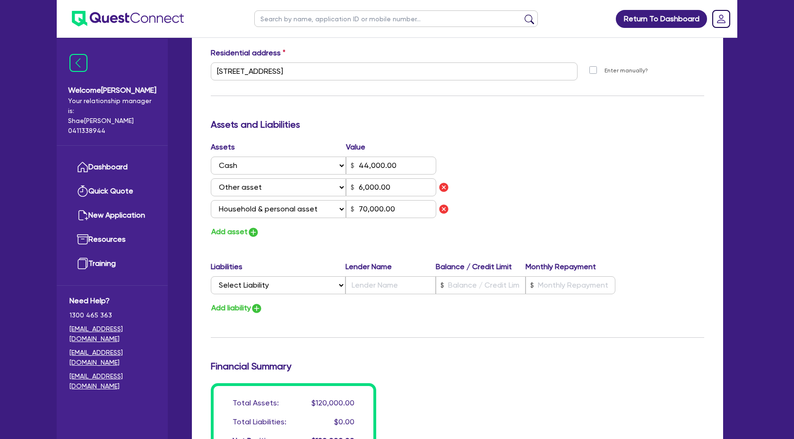
scroll to position [483, 0]
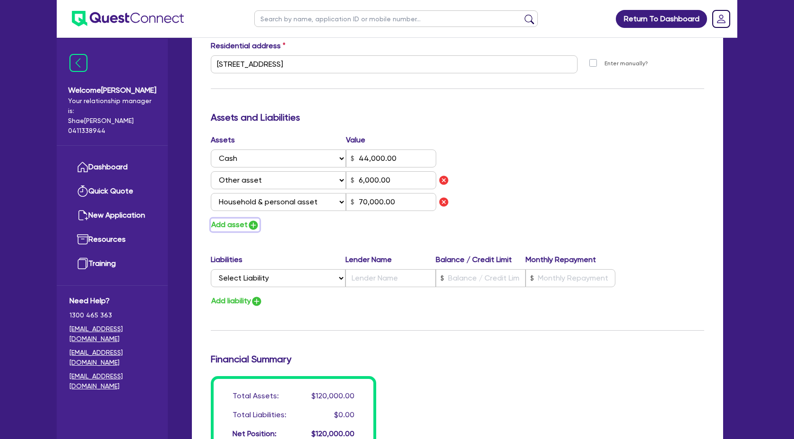
click at [253, 224] on img "button" at bounding box center [253, 224] width 11 height 11
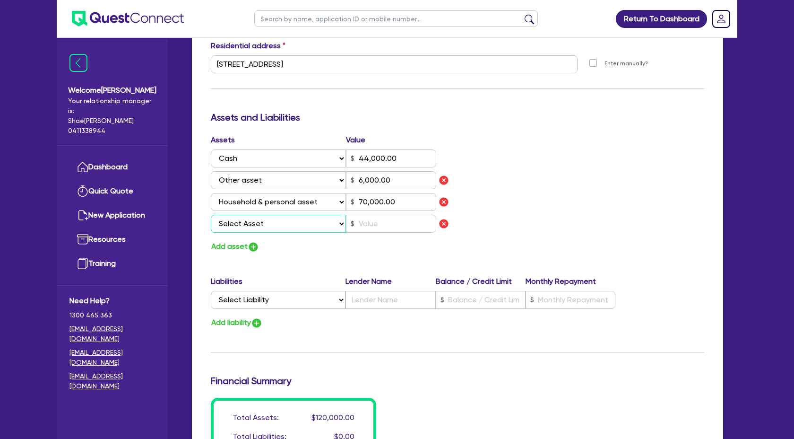
click at [316, 222] on select "Select Asset Cash Property Investment property Vehicle Truck Trailer Equipment …" at bounding box center [278, 224] width 135 height 18
click at [211, 215] on select "Select Asset Cash Property Investment property Vehicle Truck Trailer Equipment …" at bounding box center [278, 224] width 135 height 18
click at [407, 228] on input "text" at bounding box center [391, 224] width 90 height 18
click at [337, 298] on select "Select Liability Credit card Mortgage Investment property loan Vehicle loan Tru…" at bounding box center [278, 300] width 135 height 18
click at [211, 291] on select "Select Liability Credit card Mortgage Investment property loan Vehicle loan Tru…" at bounding box center [278, 300] width 135 height 18
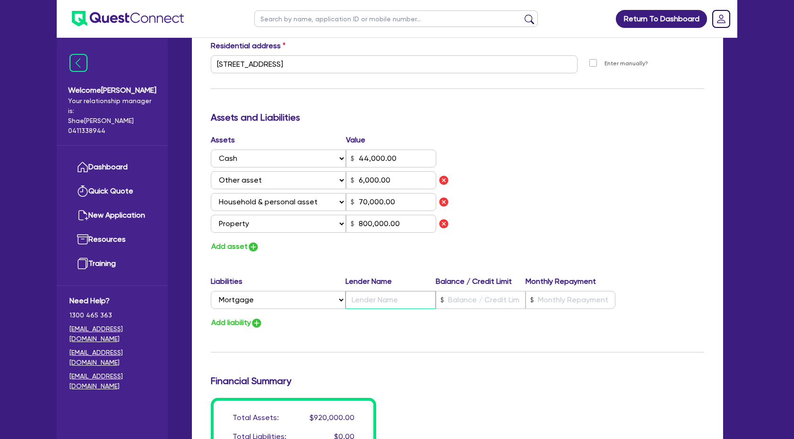
drag, startPoint x: 355, startPoint y: 299, endPoint x: 360, endPoint y: 295, distance: 6.8
click at [356, 299] on input "text" at bounding box center [391, 300] width 90 height 18
click at [453, 306] on input "text" at bounding box center [481, 300] width 90 height 18
click at [561, 303] on input "text" at bounding box center [571, 300] width 90 height 18
click at [557, 364] on div "Update residential status for Director #1 Boarding is only acceptable when the …" at bounding box center [458, 93] width 494 height 765
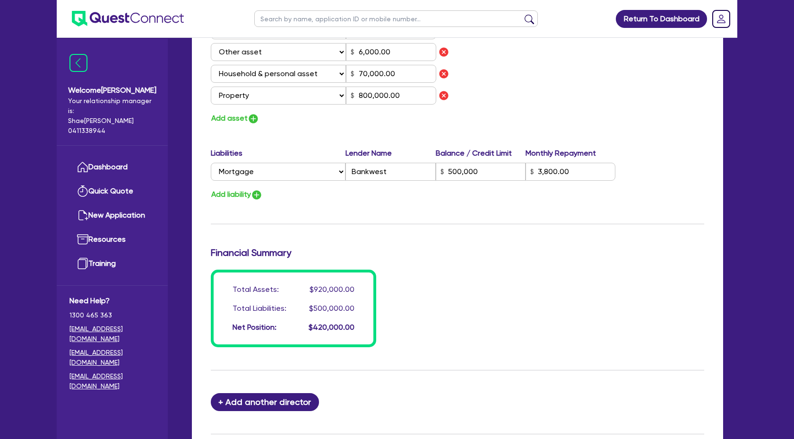
scroll to position [611, 0]
drag, startPoint x: 259, startPoint y: 193, endPoint x: 264, endPoint y: 202, distance: 9.7
click at [259, 193] on img "button" at bounding box center [256, 194] width 11 height 11
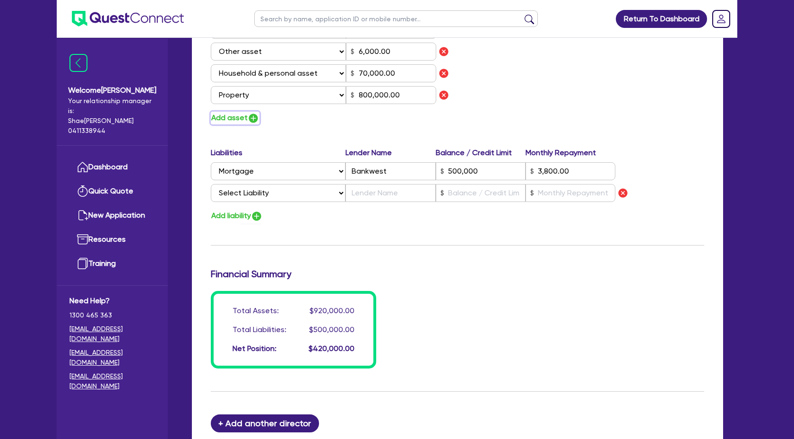
click at [255, 116] on img "button" at bounding box center [253, 118] width 11 height 11
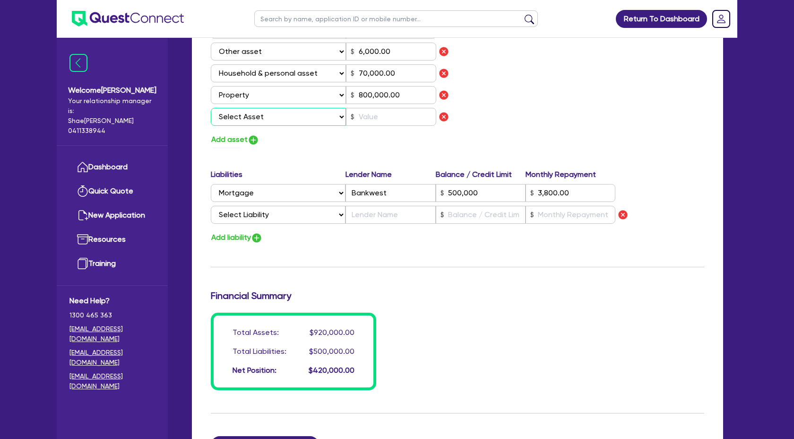
click at [305, 118] on select "Select Asset Cash Property Investment property Vehicle Truck Trailer Equipment …" at bounding box center [278, 117] width 135 height 18
click at [211, 108] on select "Select Asset Cash Property Investment property Vehicle Truck Trailer Equipment …" at bounding box center [278, 117] width 135 height 18
click at [380, 120] on input "text" at bounding box center [391, 117] width 90 height 18
click at [395, 132] on div "Assets Value Select Asset Cash Property Investment property Vehicle Truck Trail…" at bounding box center [331, 76] width 254 height 140
click at [313, 213] on select "Select Liability Credit card Mortgage Investment property loan Vehicle loan Tru…" at bounding box center [278, 215] width 135 height 18
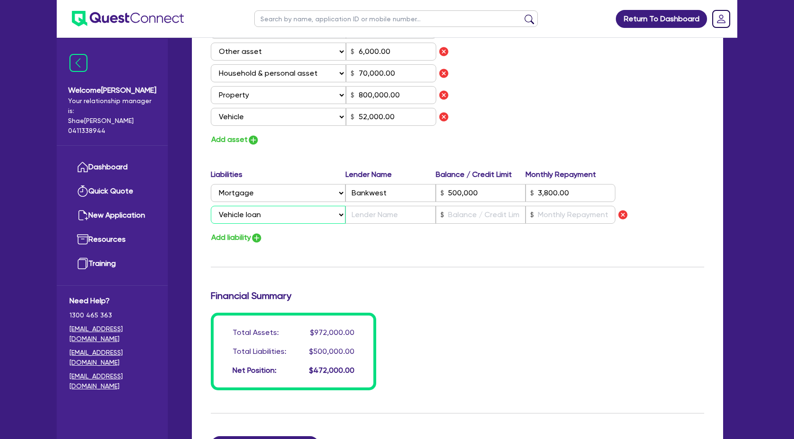
click at [211, 206] on select "Select Liability Credit card Mortgage Investment property loan Vehicle loan Tru…" at bounding box center [278, 215] width 135 height 18
click at [389, 212] on input "text" at bounding box center [391, 215] width 90 height 18
drag, startPoint x: 486, startPoint y: 216, endPoint x: 473, endPoint y: 212, distance: 13.2
click at [485, 216] on input "text" at bounding box center [481, 215] width 90 height 18
click at [570, 213] on input "text" at bounding box center [571, 215] width 90 height 18
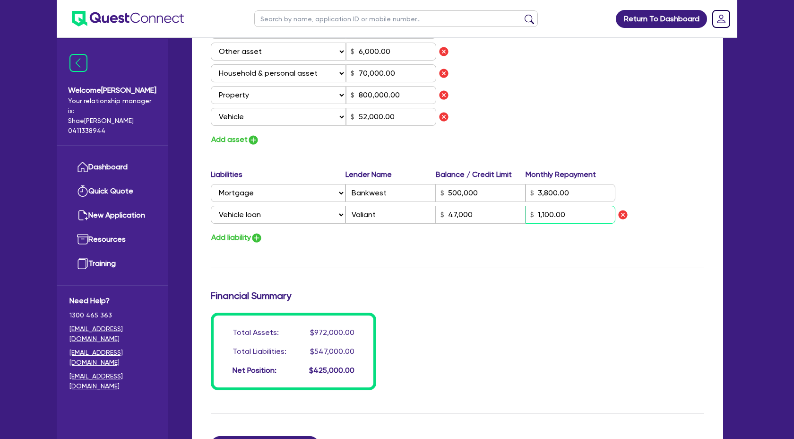
scroll to position [607, 0]
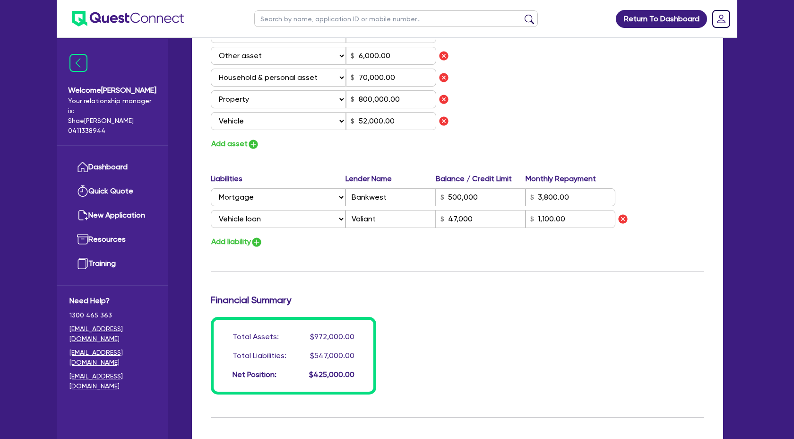
click at [503, 248] on div "Add liability" at bounding box center [458, 241] width 508 height 13
click at [478, 218] on input "47,000" at bounding box center [481, 219] width 90 height 18
click at [491, 203] on input "500,000" at bounding box center [481, 198] width 90 height 18
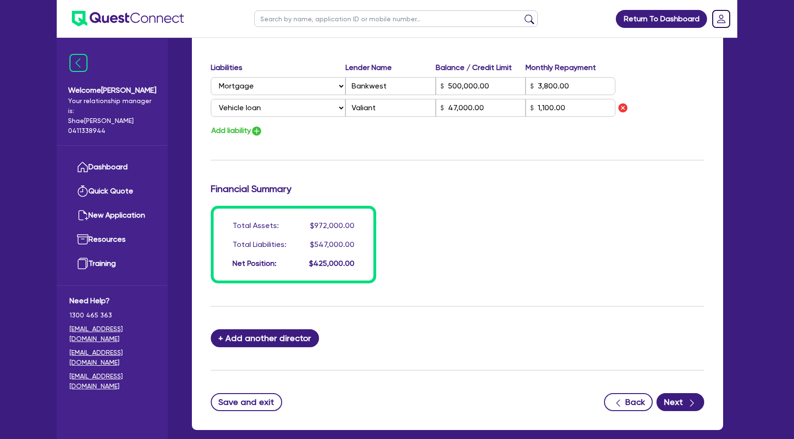
scroll to position [722, 0]
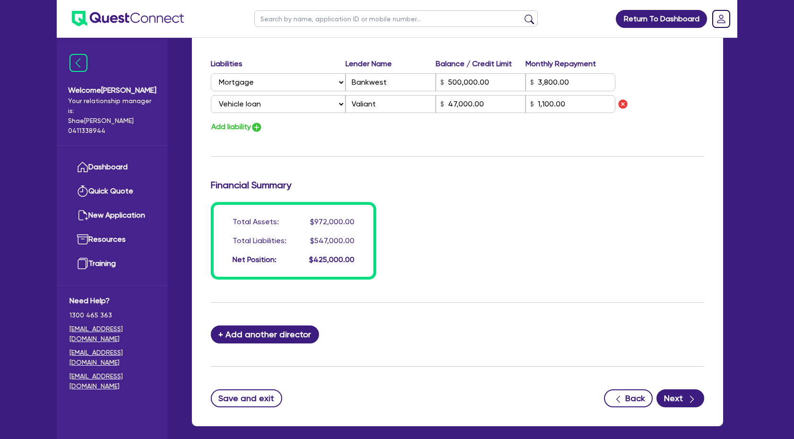
click at [695, 391] on button "Next" at bounding box center [681, 398] width 48 height 18
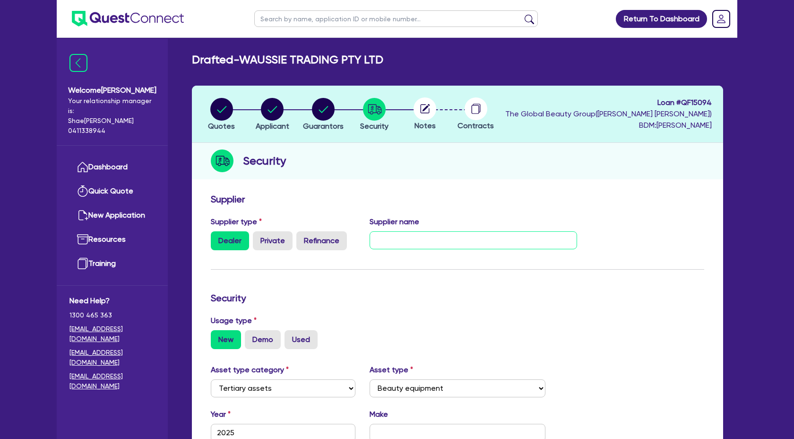
click at [406, 234] on input "text" at bounding box center [474, 240] width 208 height 18
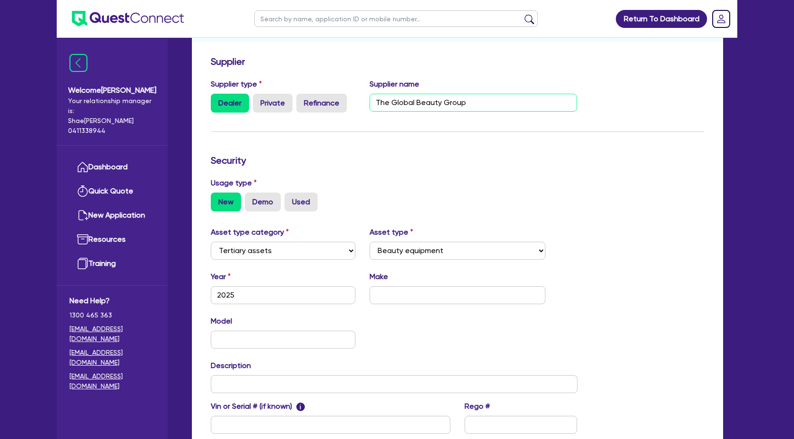
scroll to position [139, 0]
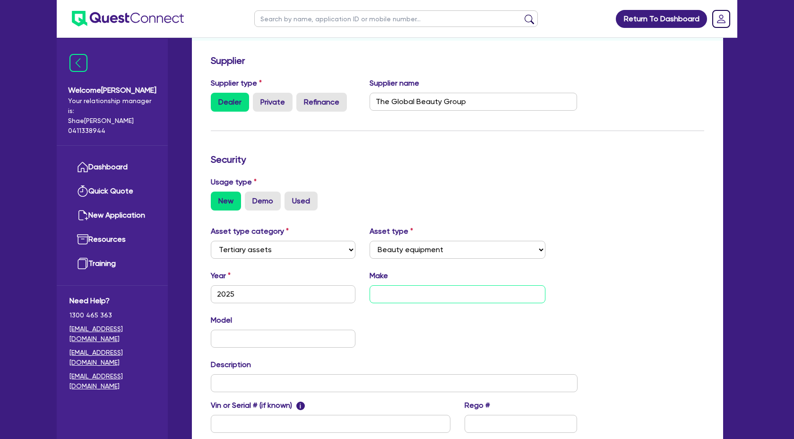
click at [412, 296] on input "text" at bounding box center [458, 294] width 176 height 18
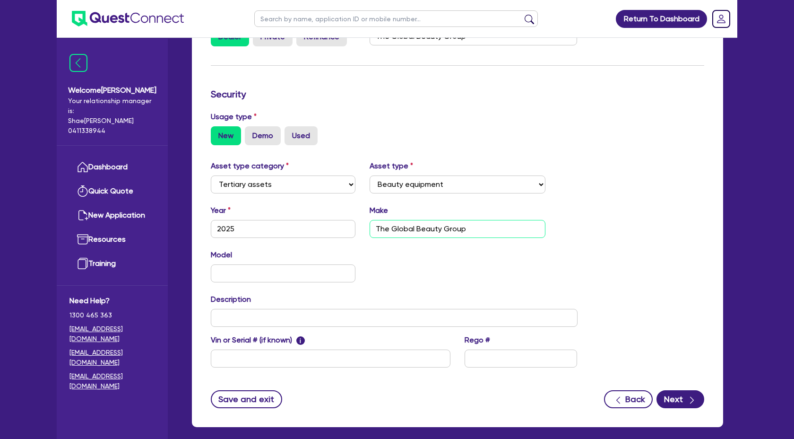
scroll to position [206, 0]
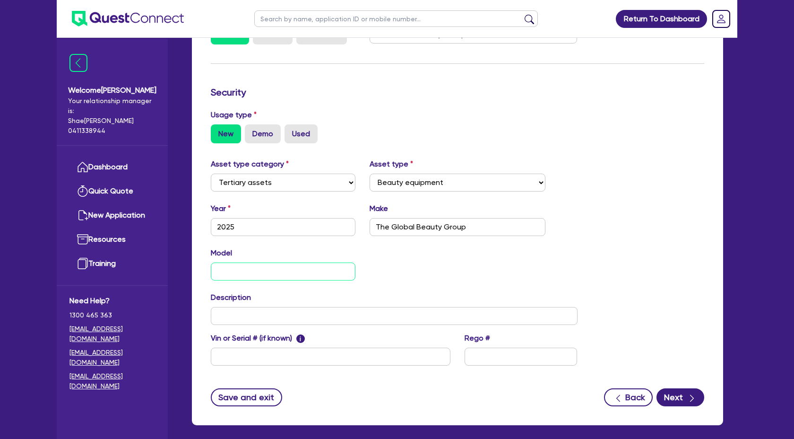
click at [233, 270] on input "text" at bounding box center [283, 271] width 145 height 18
drag, startPoint x: 247, startPoint y: 312, endPoint x: 257, endPoint y: 293, distance: 21.8
click at [248, 311] on input "text" at bounding box center [394, 316] width 367 height 18
paste input "Commercial IPL & Laser Beauty Equipment"
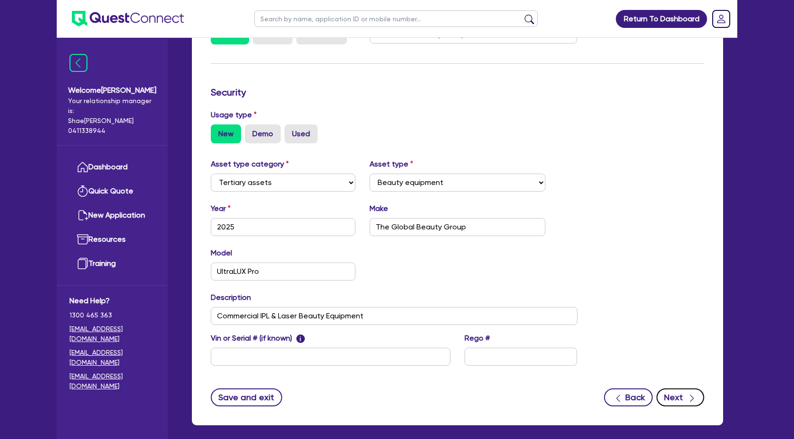
click at [694, 395] on icon "button" at bounding box center [691, 397] width 9 height 9
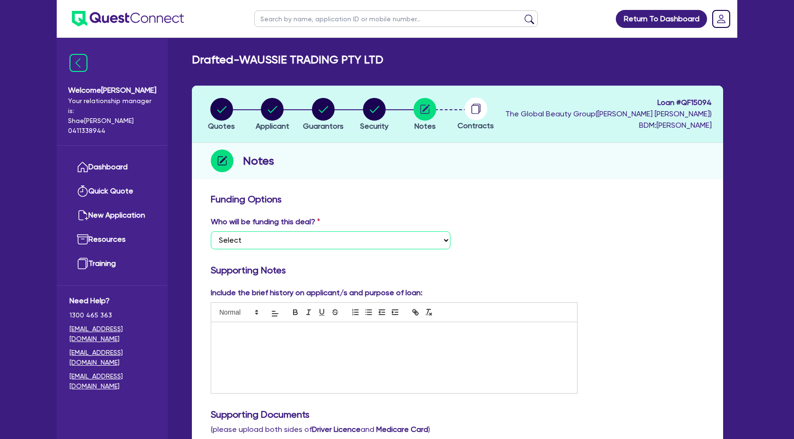
click at [329, 238] on select "Select I want Quest to fund 100% I will fund 100% I will co-fund with Quest Oth…" at bounding box center [331, 240] width 240 height 18
click at [211, 231] on select "Select I want Quest to fund 100% I will fund 100% I will co-fund with Quest Oth…" at bounding box center [331, 240] width 240 height 18
click at [237, 345] on div at bounding box center [394, 357] width 366 height 71
click at [409, 358] on div at bounding box center [394, 357] width 366 height 71
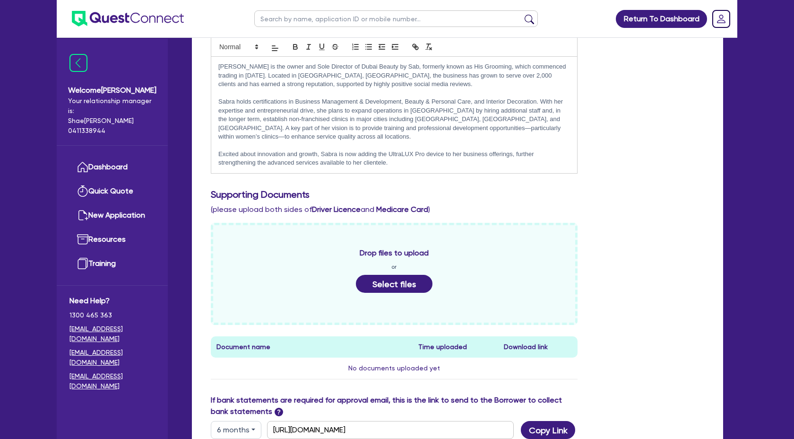
scroll to position [266, 0]
click at [361, 278] on button "Select files" at bounding box center [394, 283] width 77 height 18
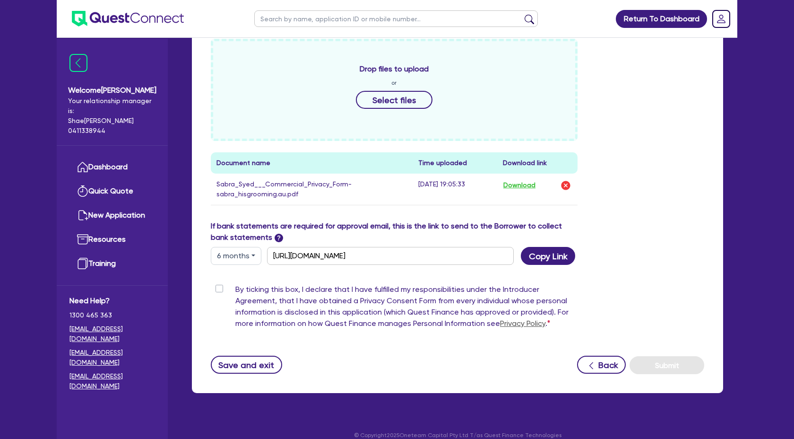
scroll to position [461, 0]
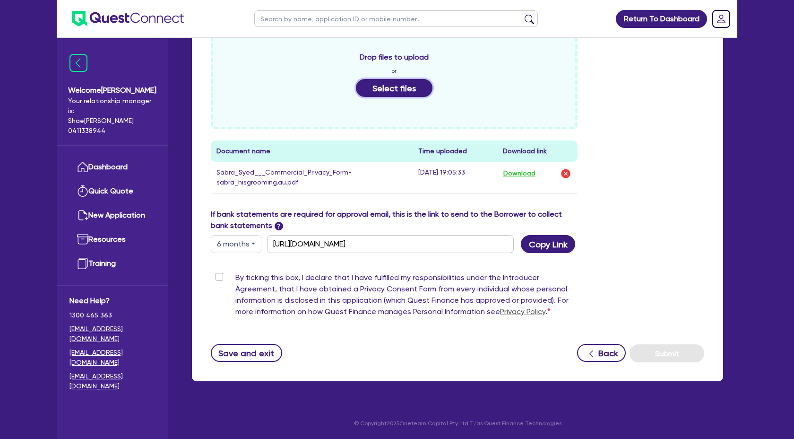
click at [393, 91] on button "Select files" at bounding box center [394, 88] width 77 height 18
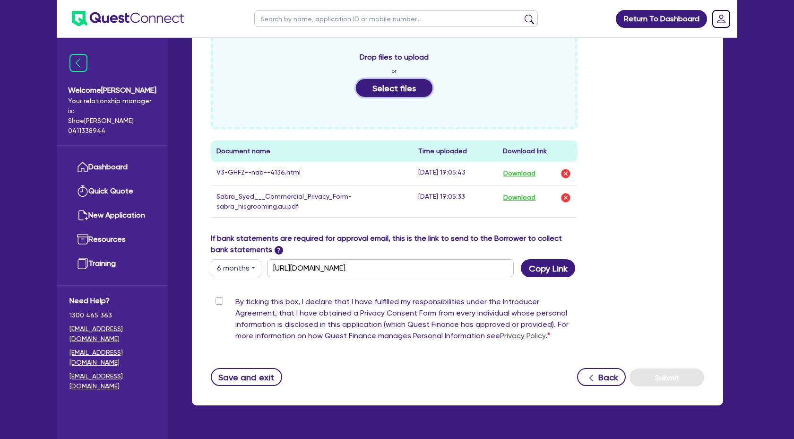
click at [388, 92] on button "Select files" at bounding box center [394, 88] width 77 height 18
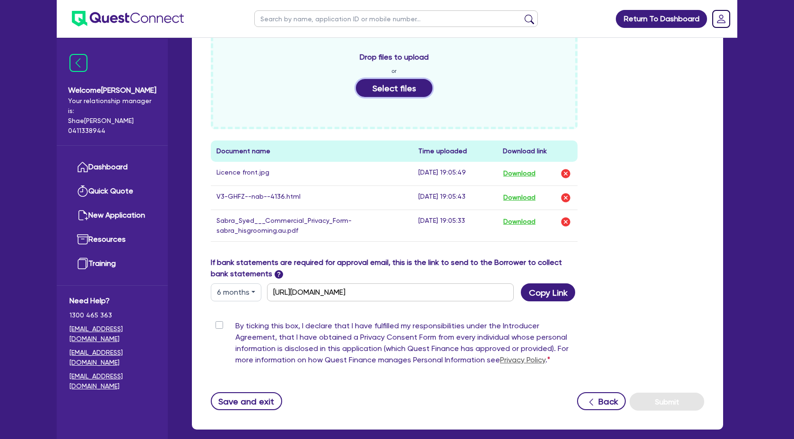
click at [374, 91] on button "Select files" at bounding box center [394, 88] width 77 height 18
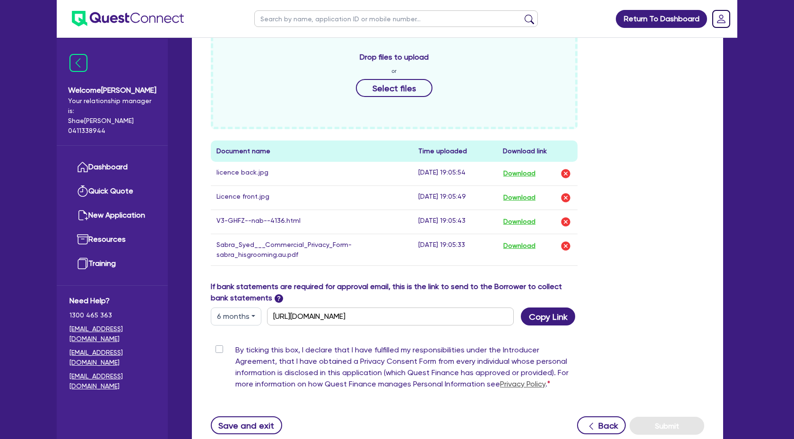
click at [235, 351] on label "By ticking this box, I declare that I have fulfilled my responsibilities under …" at bounding box center [406, 368] width 342 height 49
click at [216, 351] on input "By ticking this box, I declare that I have fulfilled my responsibilities under …" at bounding box center [215, 348] width 8 height 9
click at [657, 427] on button "Submit" at bounding box center [667, 426] width 75 height 18
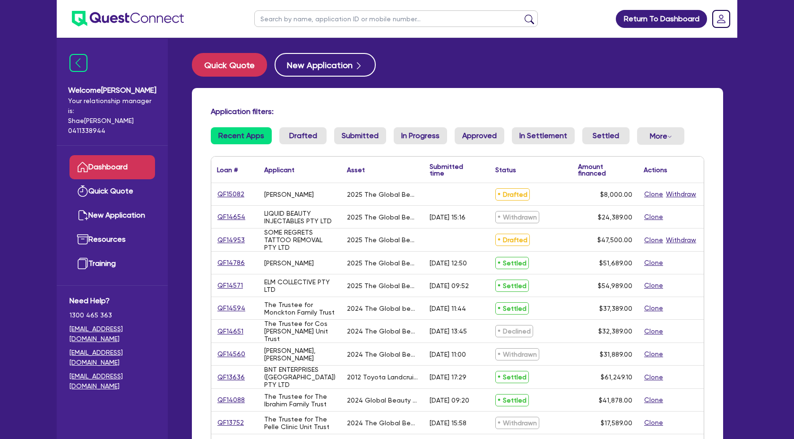
scroll to position [851, 0]
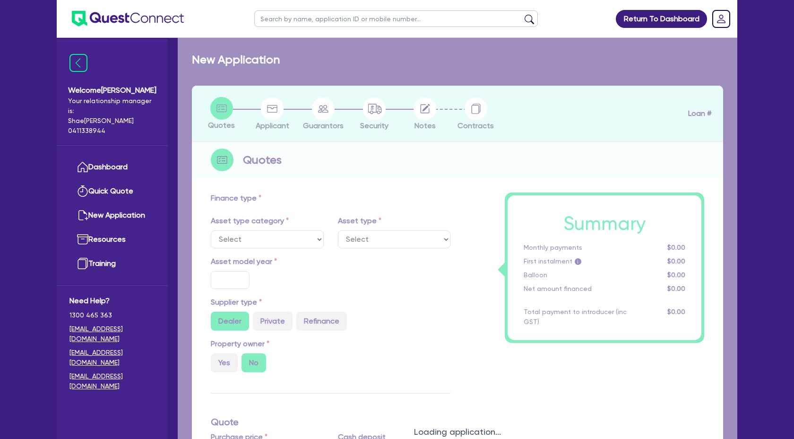
select select "TERTIARY_ASSETS"
type input "2025"
type input "10,000"
type input "2,000"
type input "4"
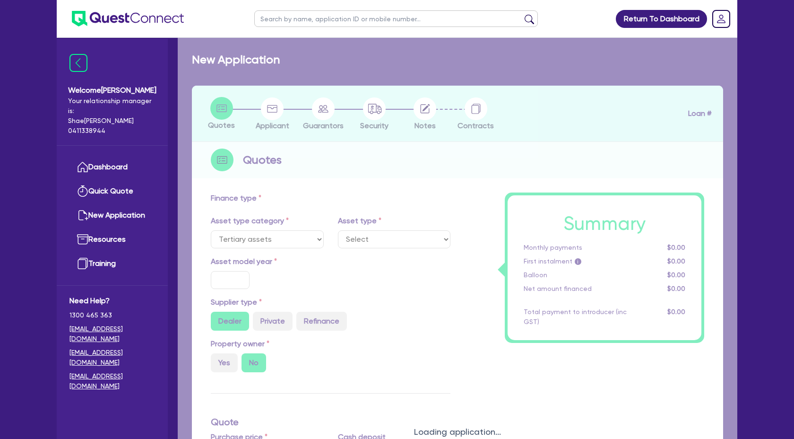
type input "320"
type input "17.59"
select select "BEAUTY_EQUIPMENT"
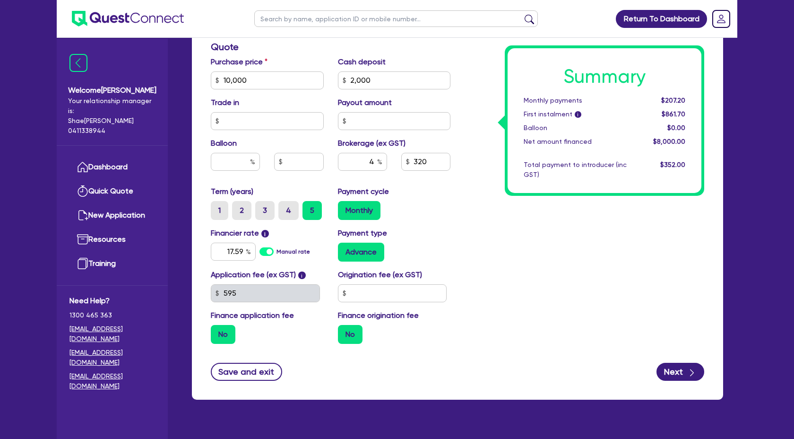
scroll to position [397, 0]
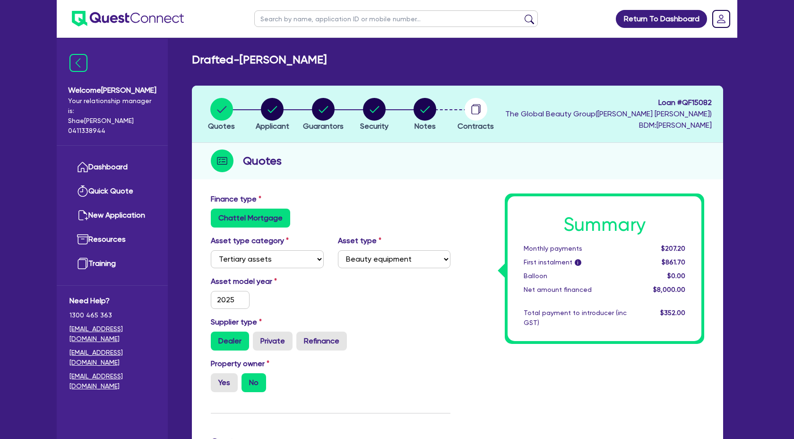
select select "TERTIARY_ASSETS"
select select "BEAUTY_EQUIPMENT"
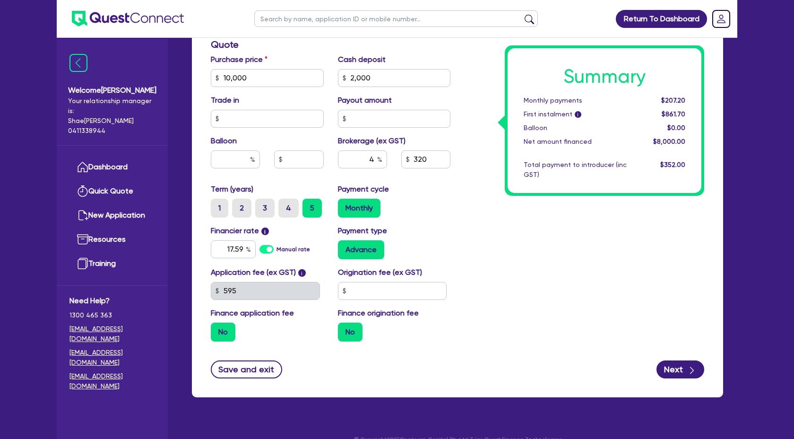
scroll to position [851, 0]
